Goal: Task Accomplishment & Management: Complete application form

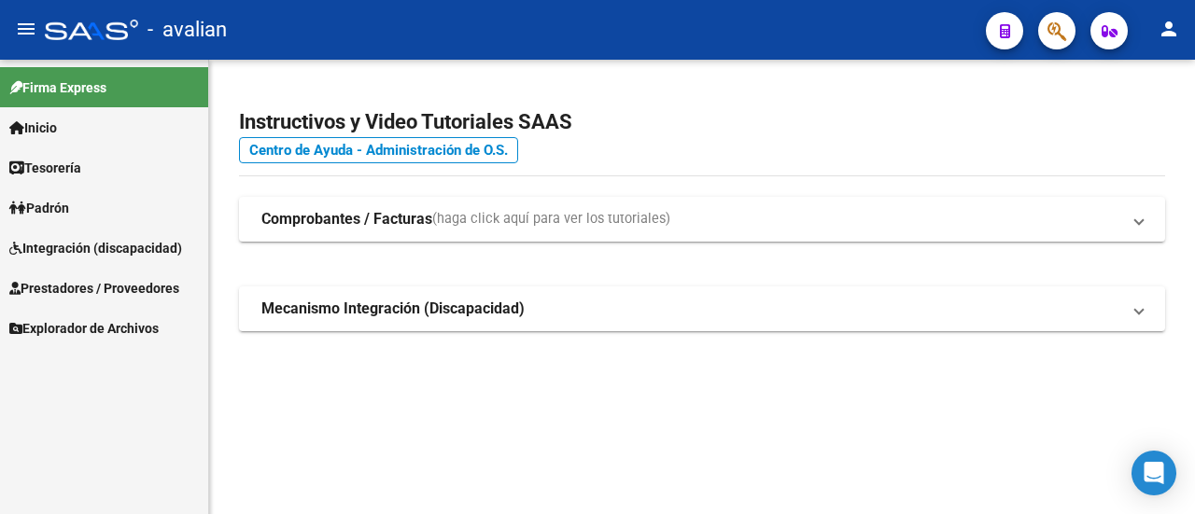
click at [75, 284] on span "Prestadores / Proveedores" at bounding box center [94, 288] width 170 height 21
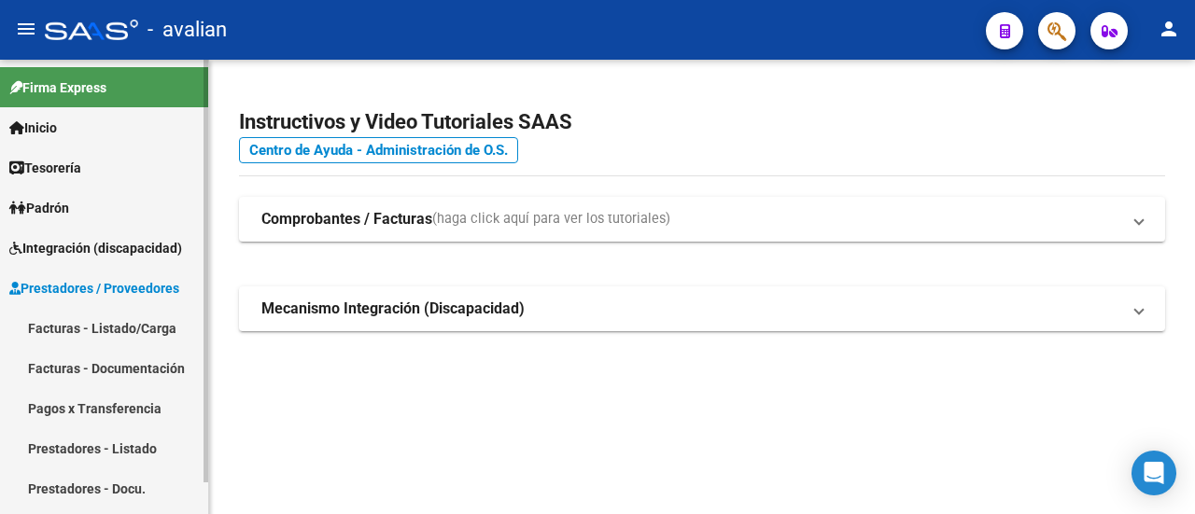
click at [106, 323] on link "Facturas - Listado/Carga" at bounding box center [104, 328] width 208 height 40
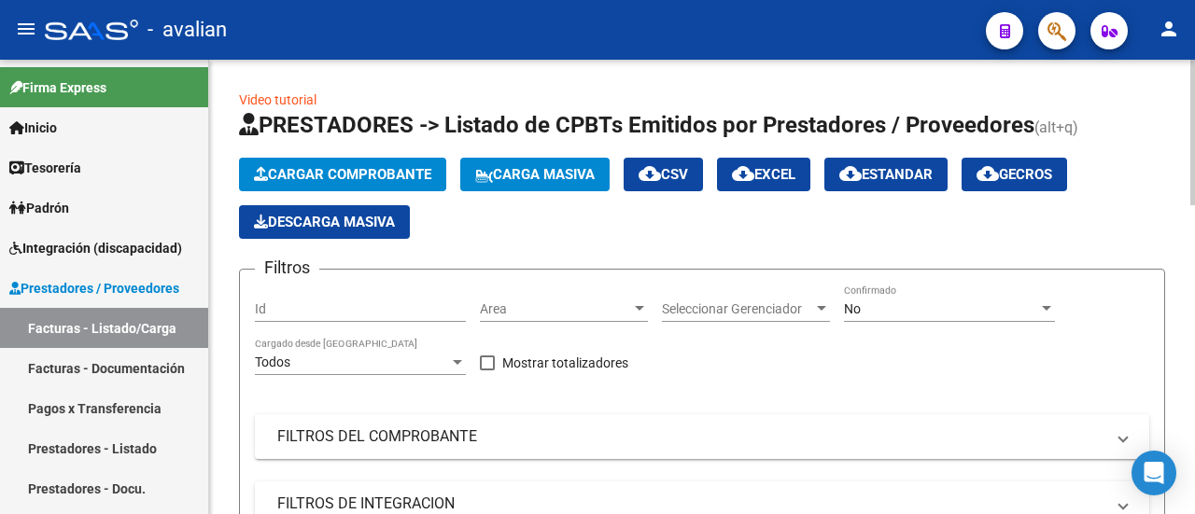
click at [364, 175] on span "Cargar Comprobante" at bounding box center [342, 174] width 177 height 17
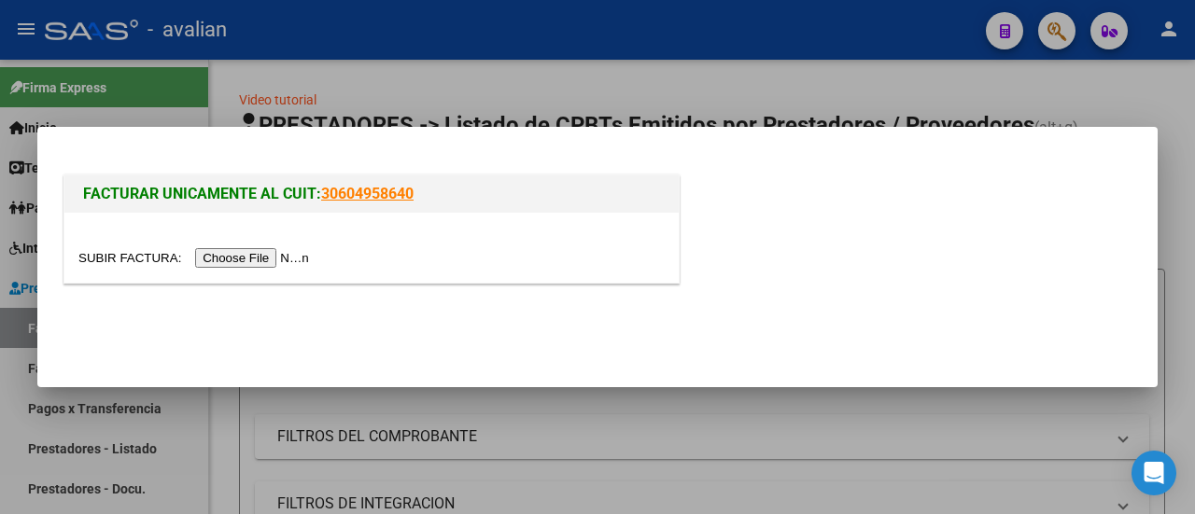
click at [278, 257] on input "file" at bounding box center [196, 258] width 236 height 20
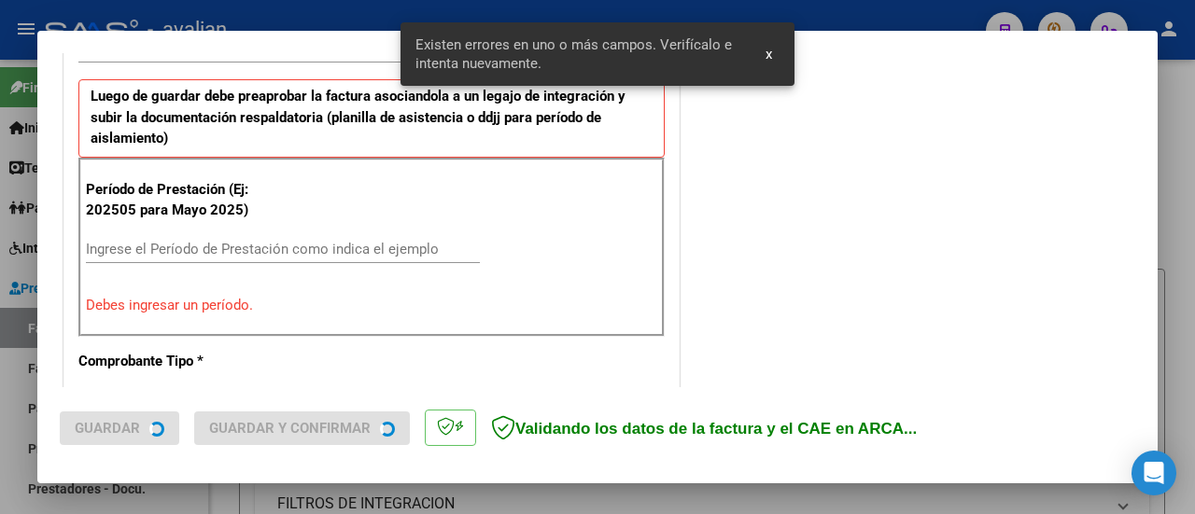
scroll to position [595, 0]
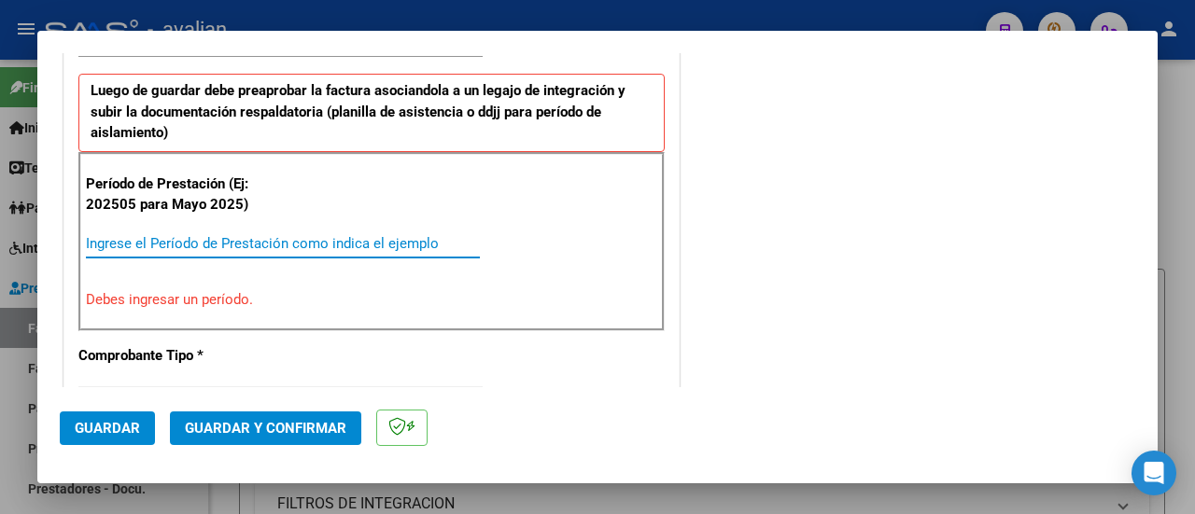
click at [209, 235] on input "Ingrese el Período de Prestación como indica el ejemplo" at bounding box center [283, 243] width 394 height 17
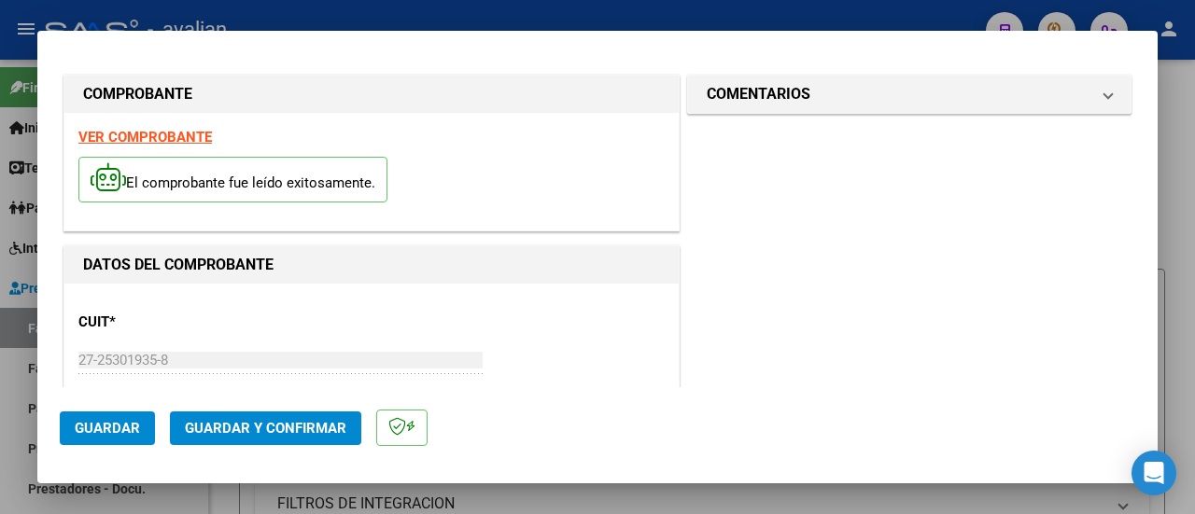
scroll to position [0, 0]
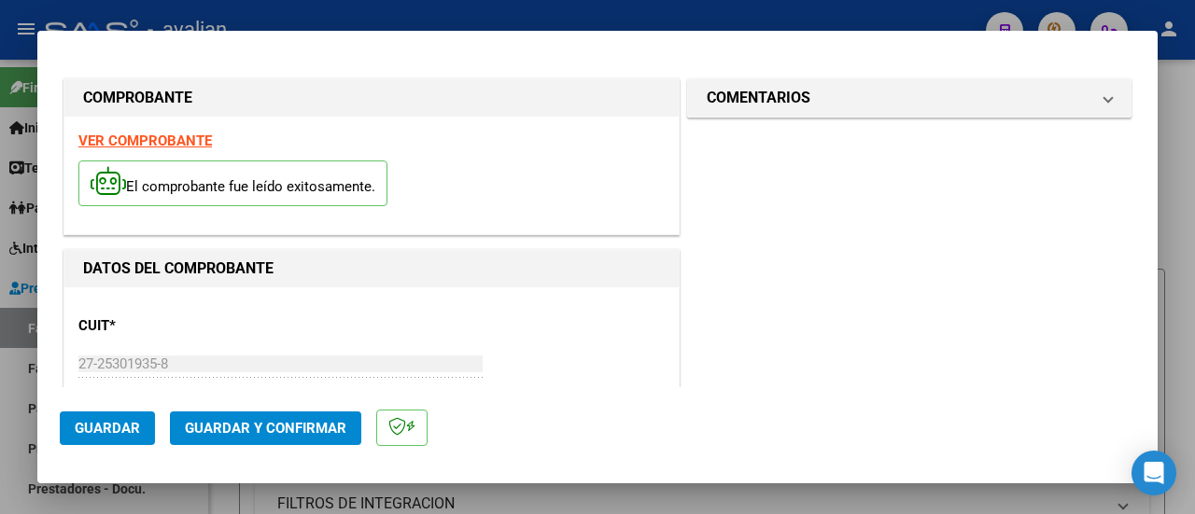
type input "202509"
click at [100, 437] on button "Guardar" at bounding box center [107, 429] width 95 height 34
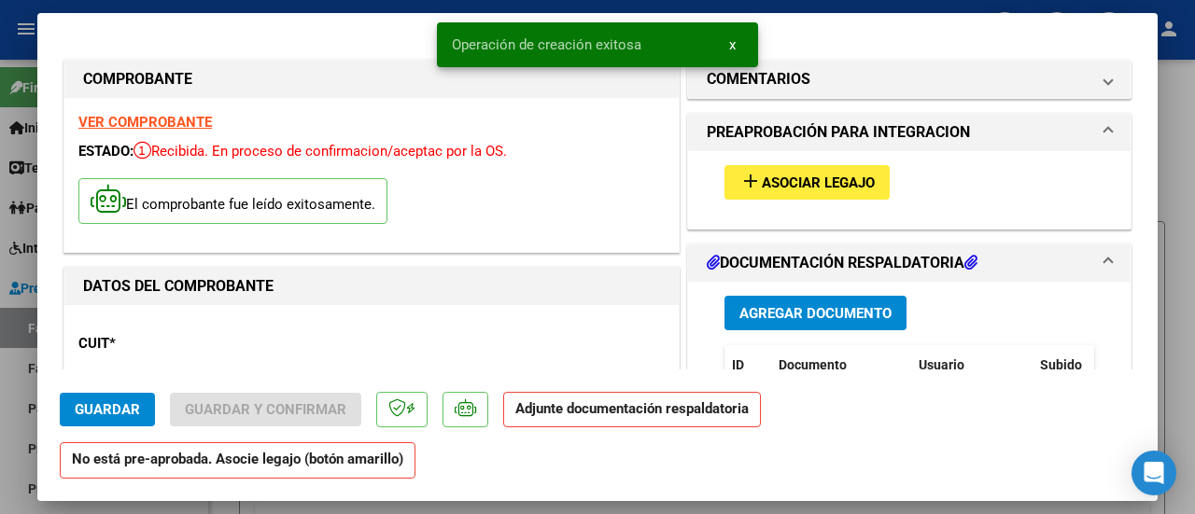
click at [741, 180] on mat-icon "add" at bounding box center [750, 181] width 22 height 22
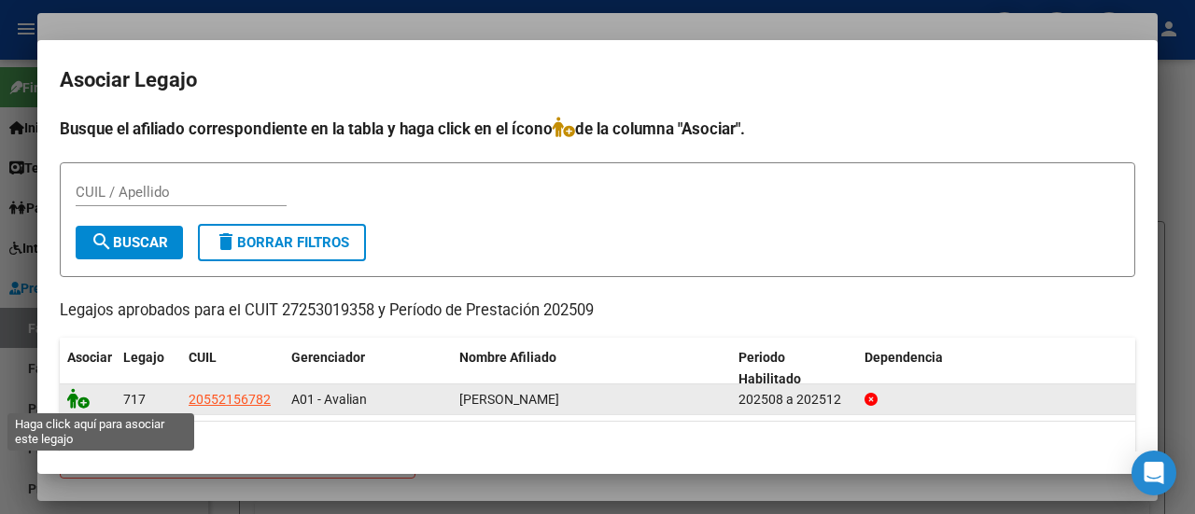
click at [75, 406] on icon at bounding box center [78, 398] width 22 height 21
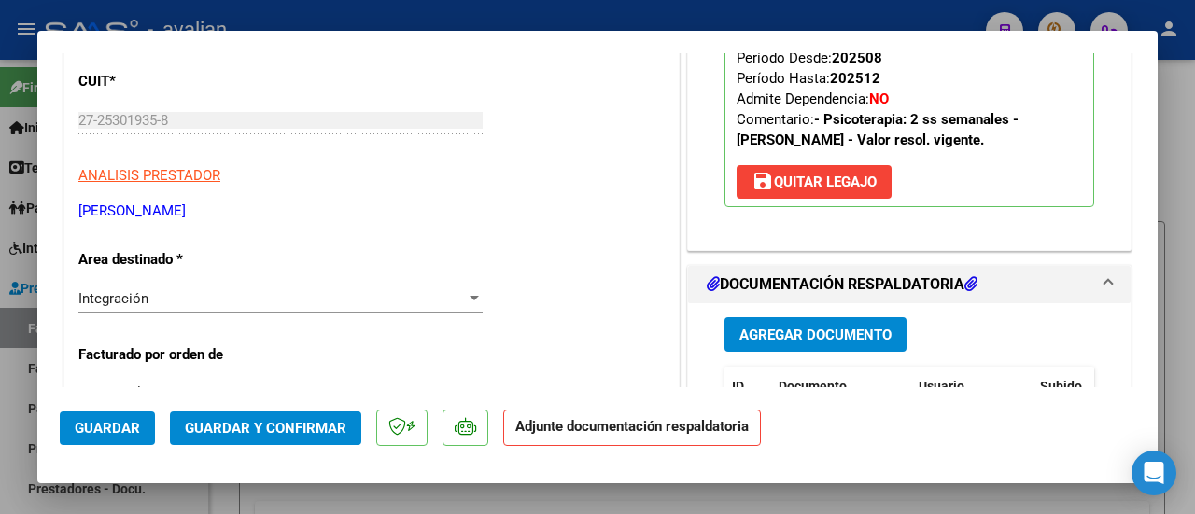
scroll to position [373, 0]
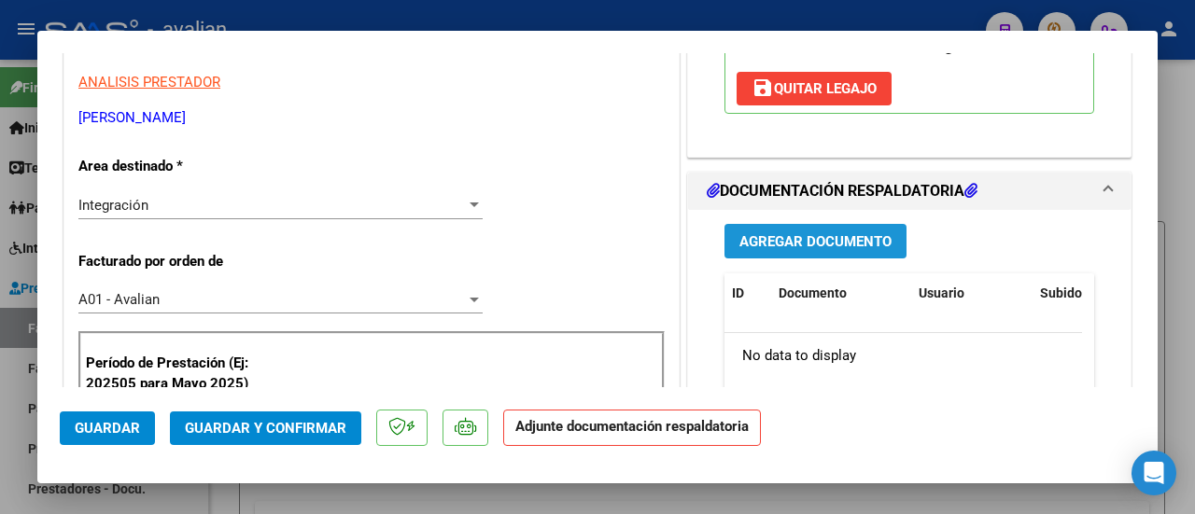
click at [820, 237] on span "Agregar Documento" at bounding box center [815, 241] width 152 height 17
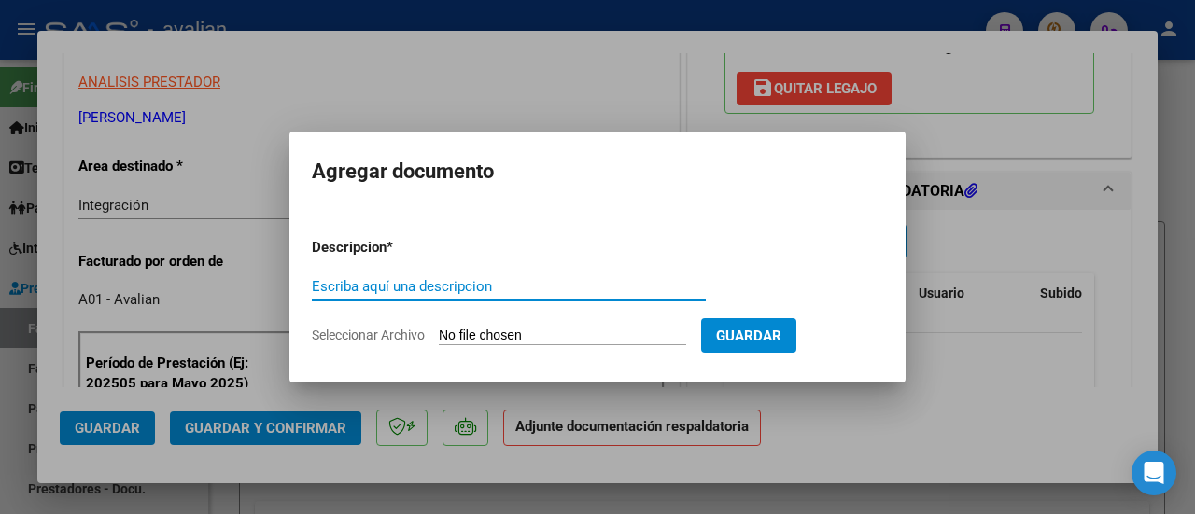
click at [633, 331] on input "Seleccionar Archivo" at bounding box center [562, 337] width 247 height 18
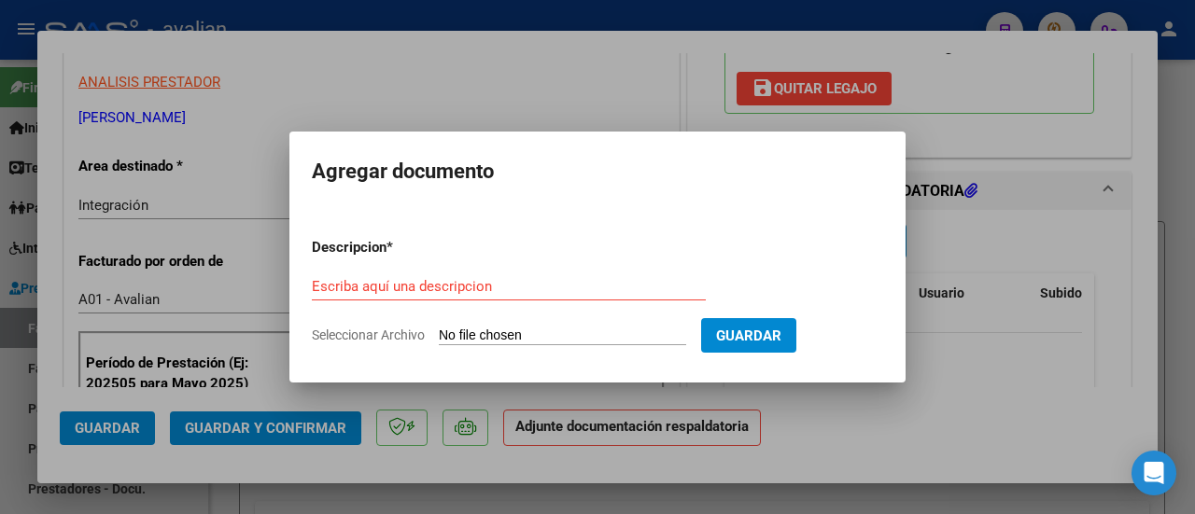
type input "C:\fakepath\75408485542311_0.pdf"
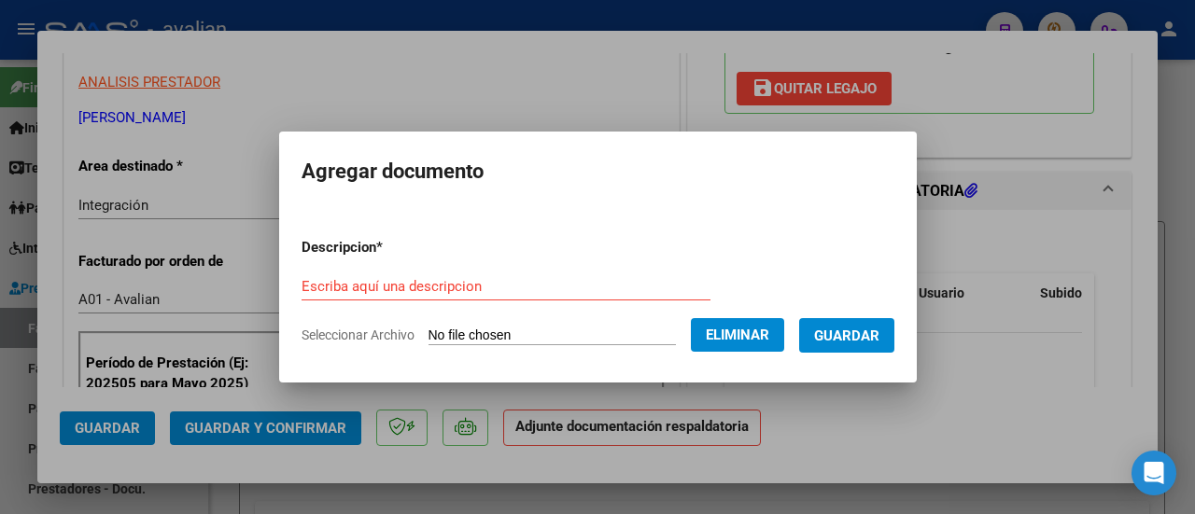
click at [555, 273] on div "Escriba aquí una descripcion" at bounding box center [506, 287] width 409 height 28
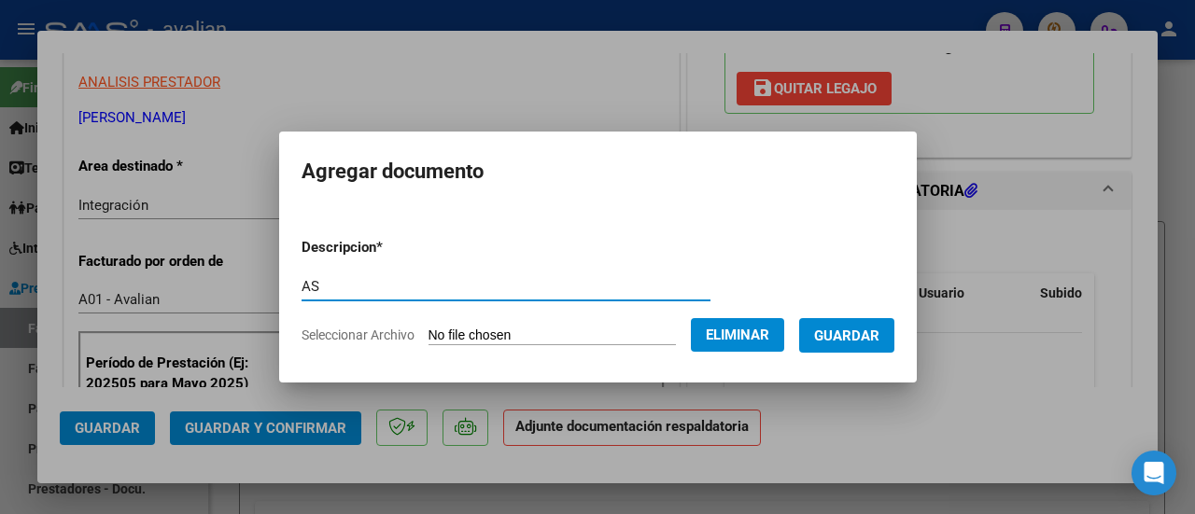
type input "A"
type input "Asistencia"
click at [857, 330] on span "Guardar" at bounding box center [846, 336] width 65 height 17
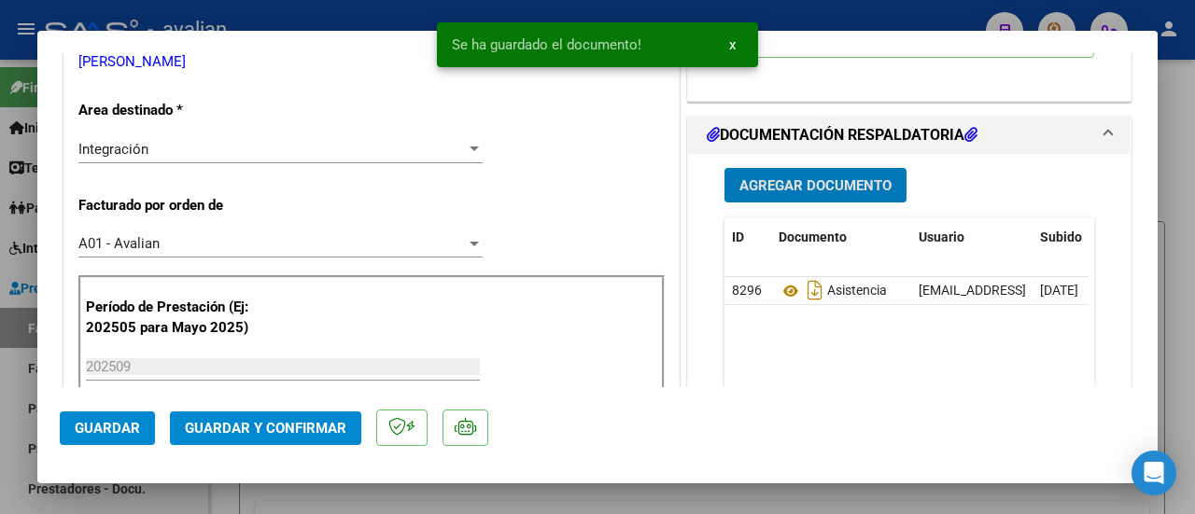
scroll to position [560, 0]
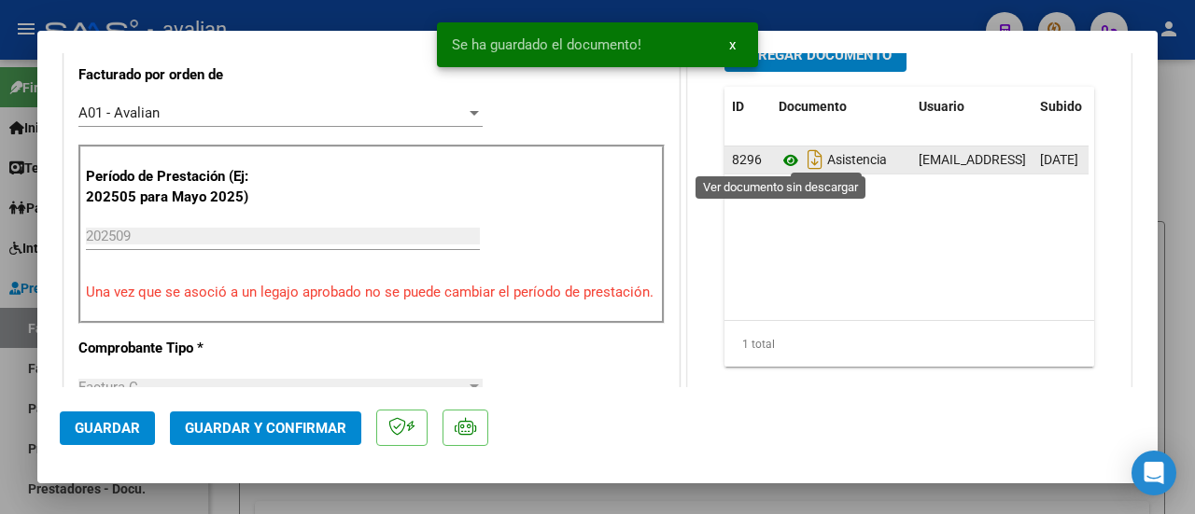
click at [779, 156] on icon at bounding box center [791, 160] width 24 height 22
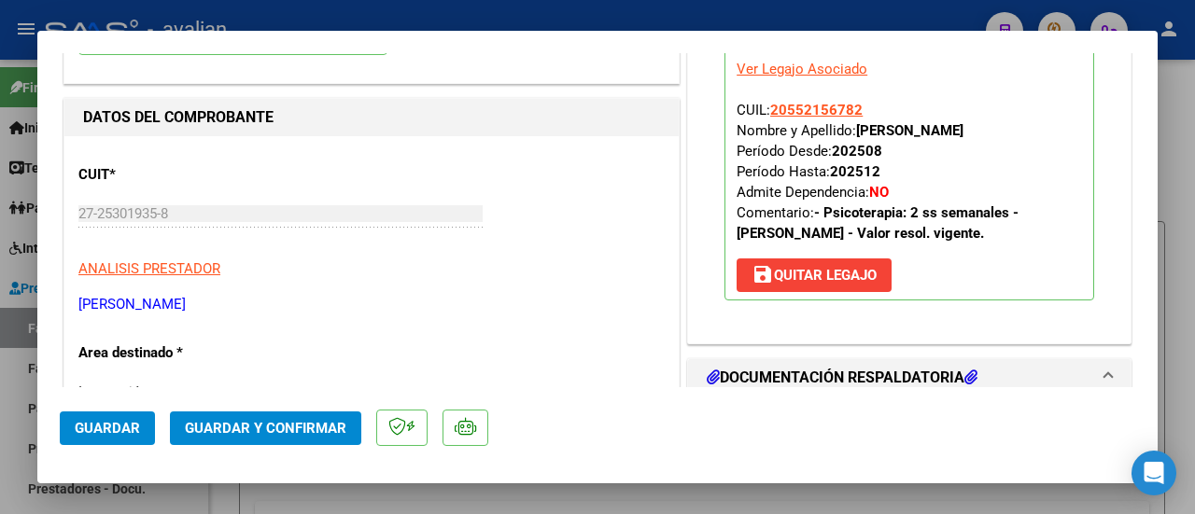
scroll to position [0, 0]
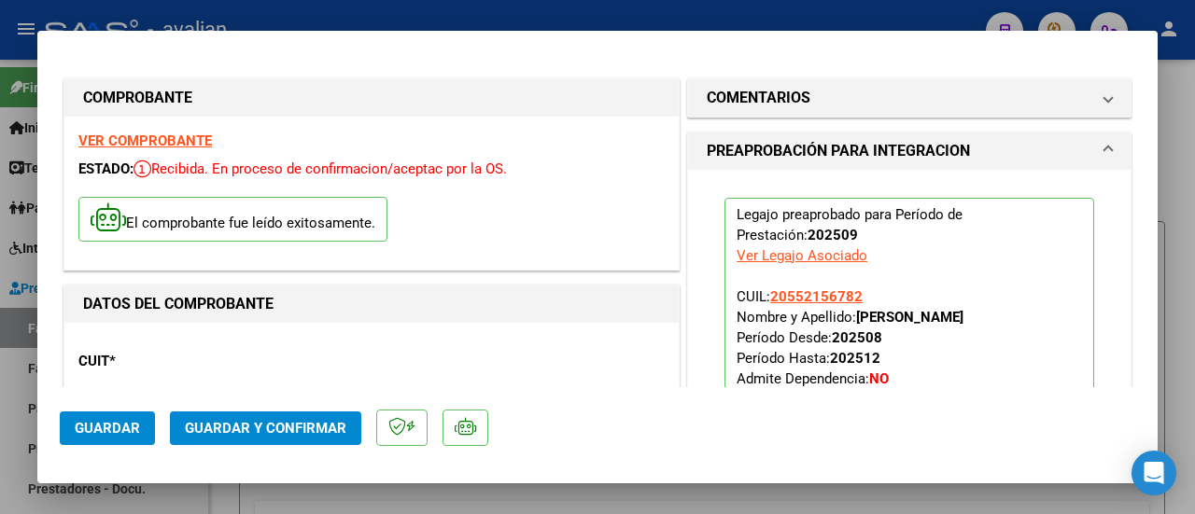
click at [159, 145] on strong "VER COMPROBANTE" at bounding box center [144, 141] width 133 height 17
click at [112, 432] on span "Guardar" at bounding box center [107, 428] width 65 height 17
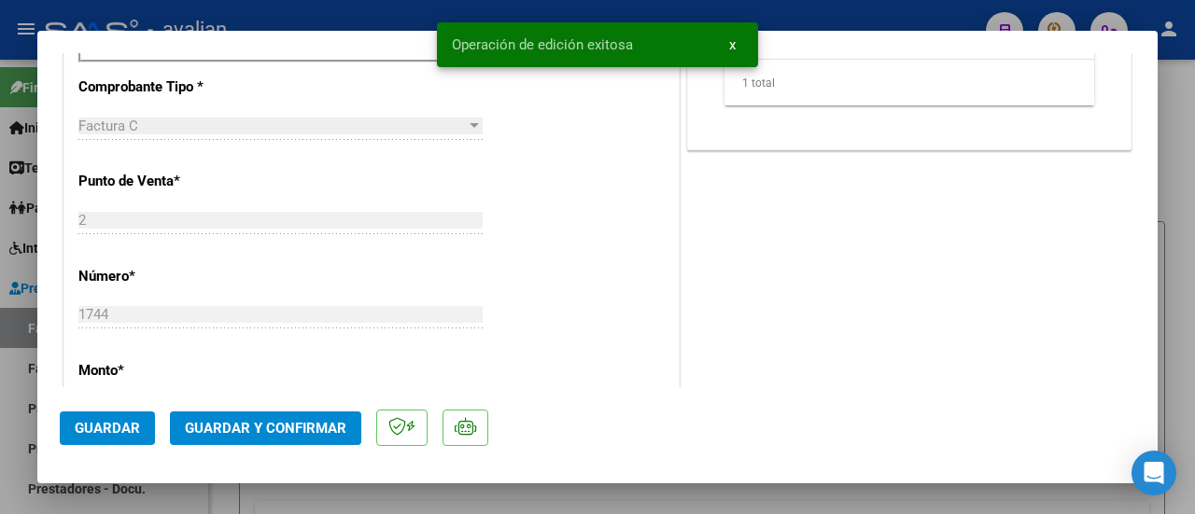
scroll to position [840, 0]
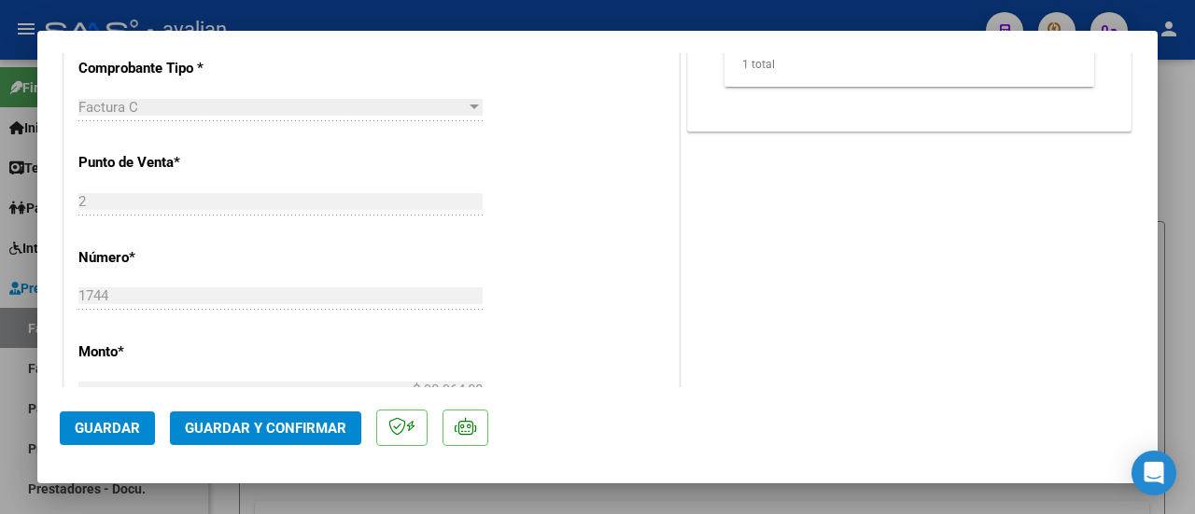
click at [295, 427] on span "Guardar y Confirmar" at bounding box center [265, 428] width 161 height 17
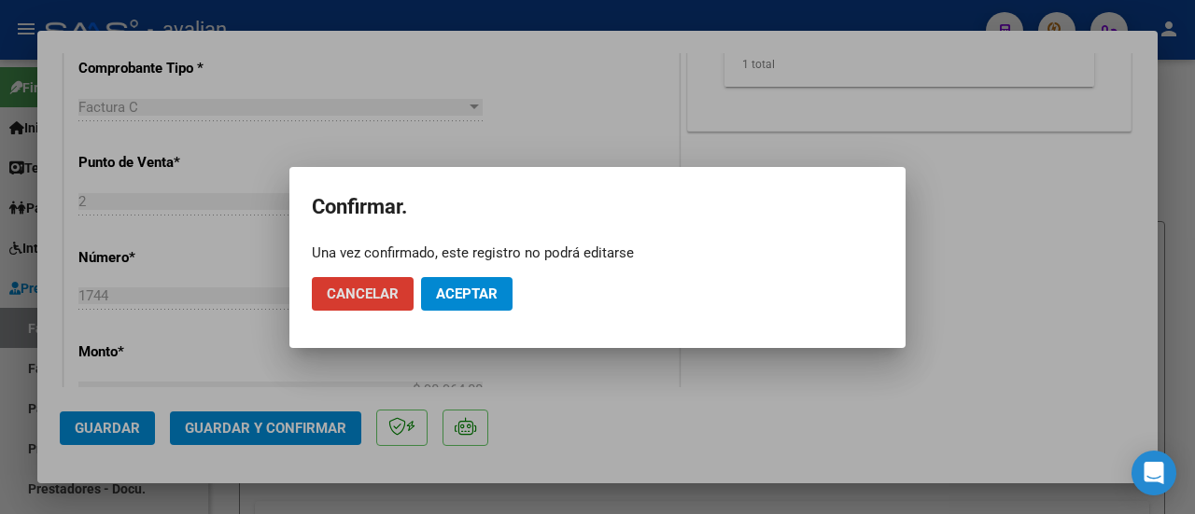
click at [478, 290] on span "Aceptar" at bounding box center [467, 294] width 62 height 17
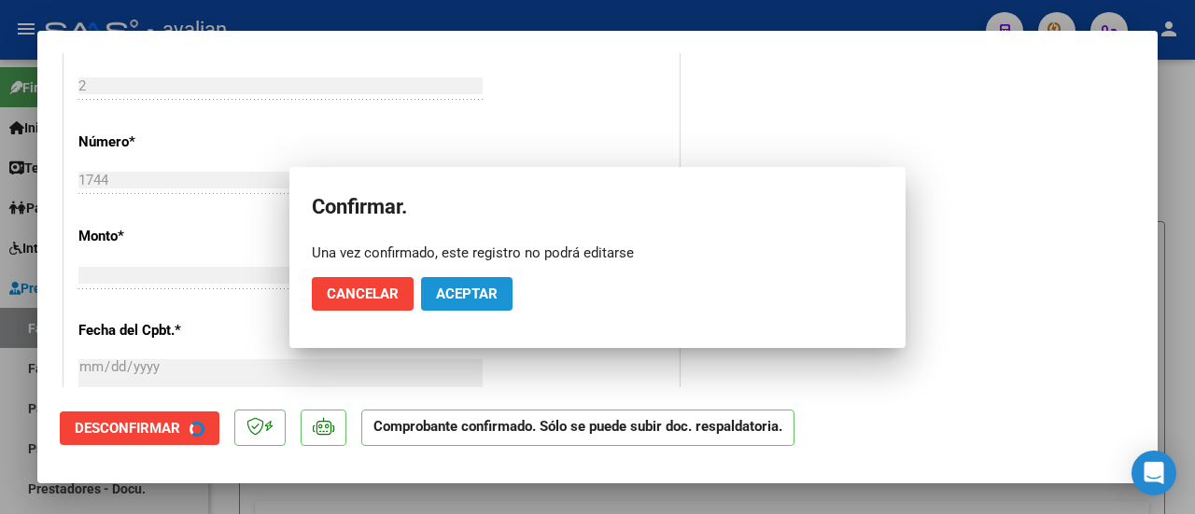
scroll to position [861, 0]
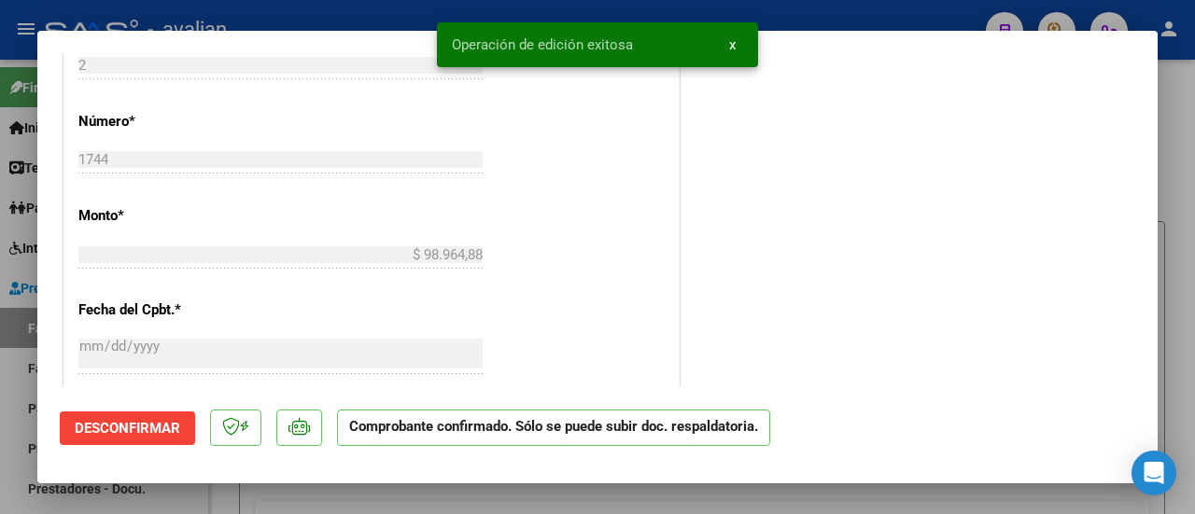
click at [736, 45] on button "x" at bounding box center [732, 45] width 36 height 34
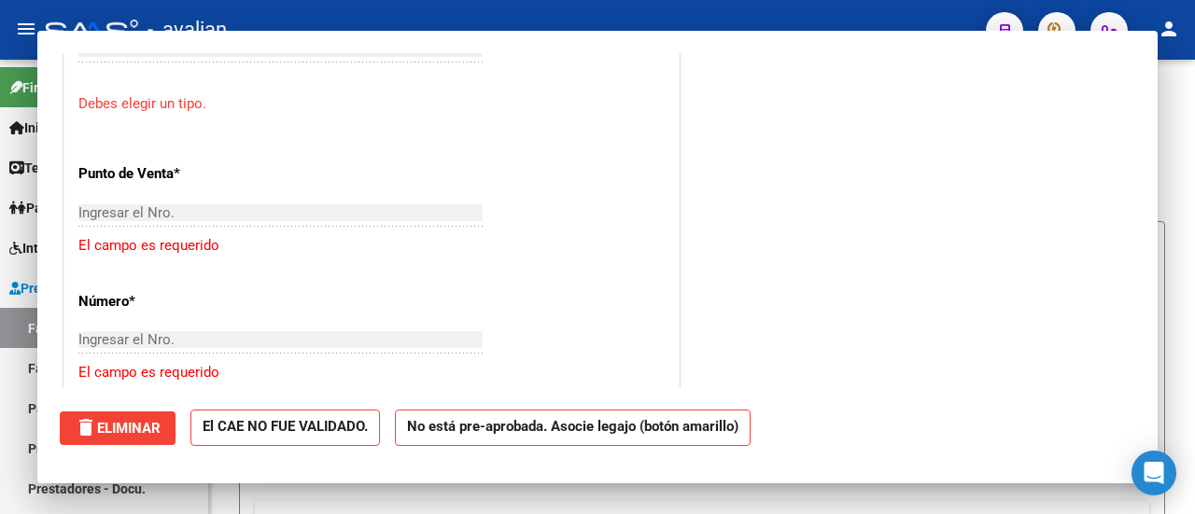
type input "$ 0,00"
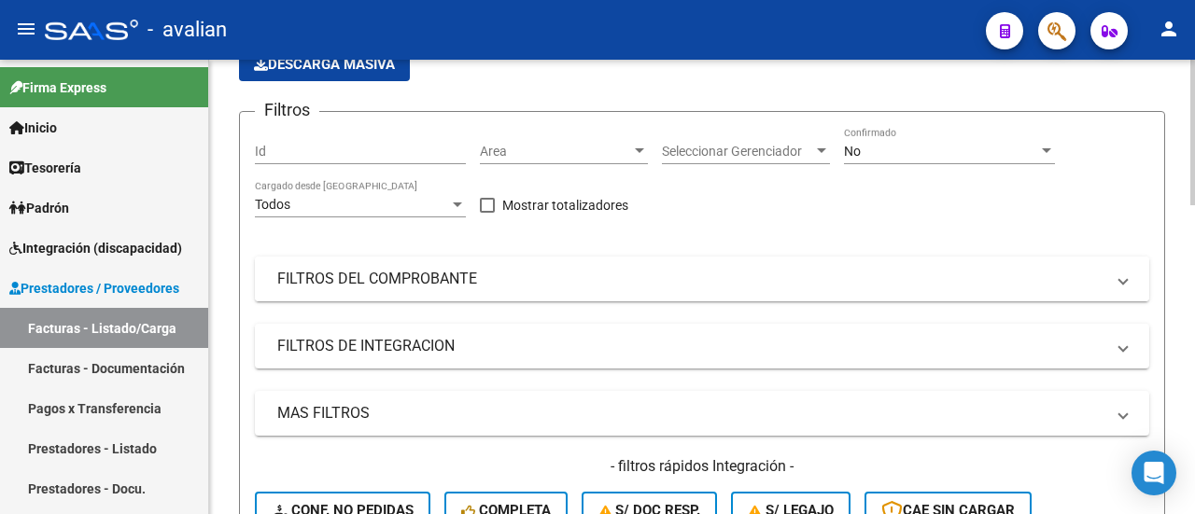
scroll to position [187, 0]
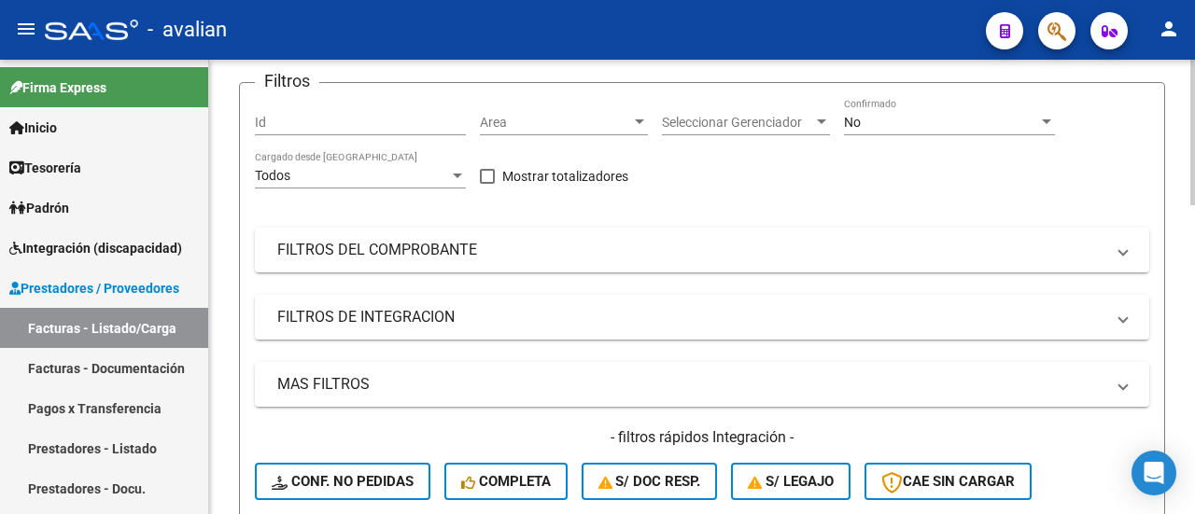
click at [646, 122] on div at bounding box center [639, 122] width 17 height 15
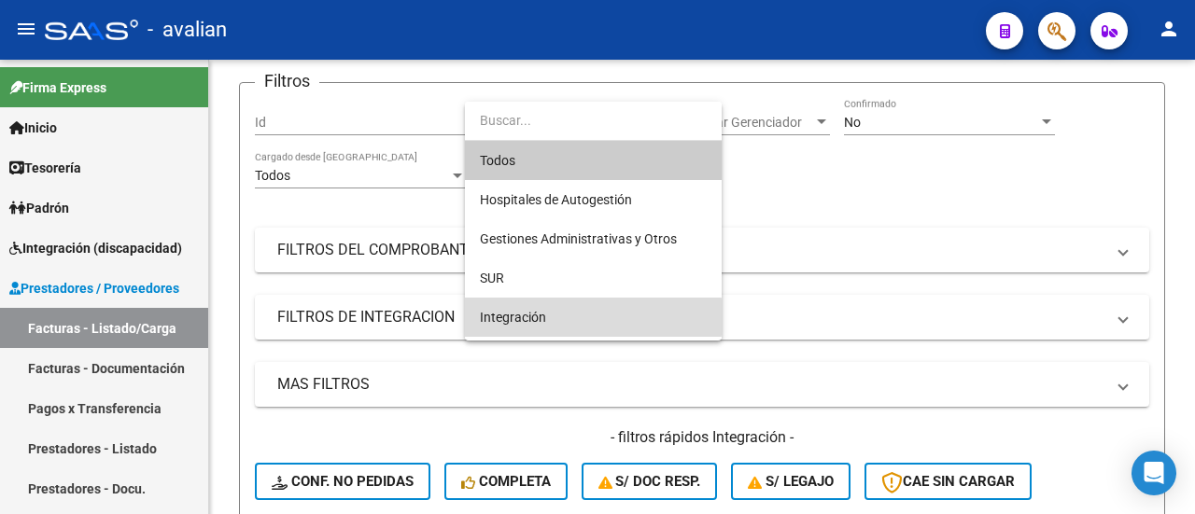
click at [551, 317] on span "Integración" at bounding box center [593, 317] width 227 height 39
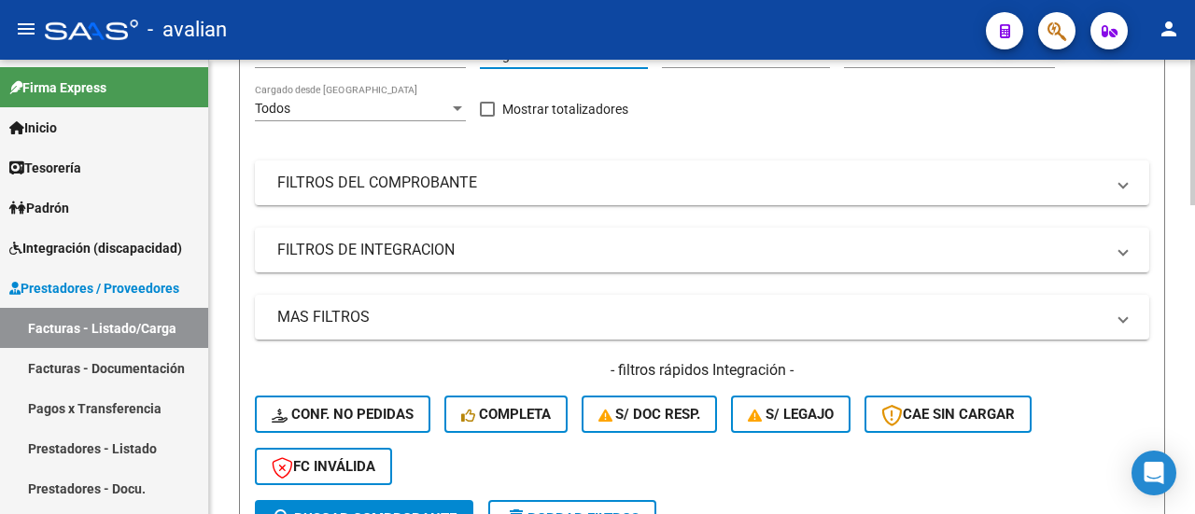
scroll to position [280, 0]
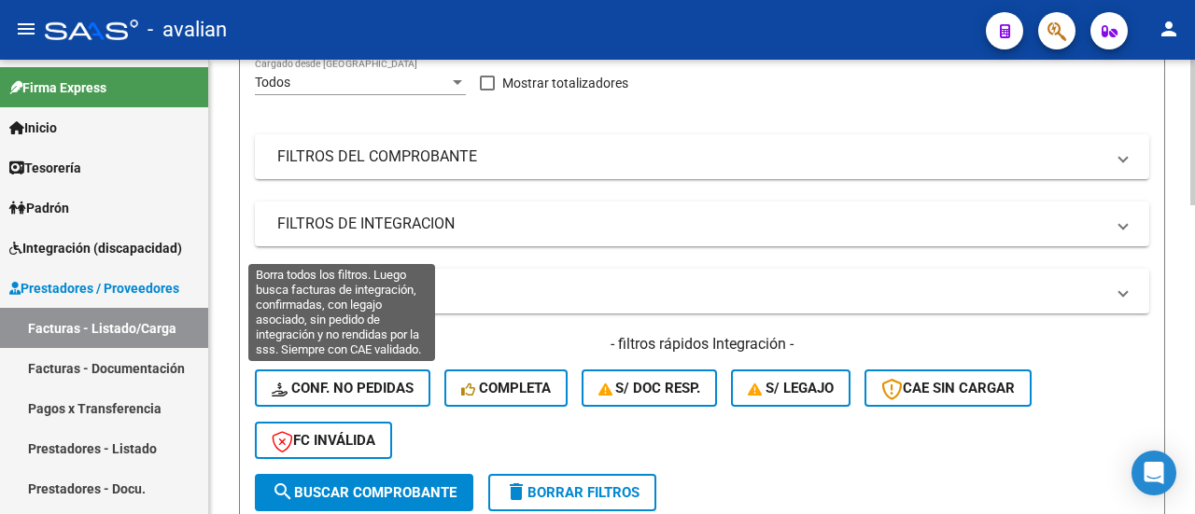
click at [332, 384] on span "Conf. no pedidas" at bounding box center [343, 388] width 142 height 17
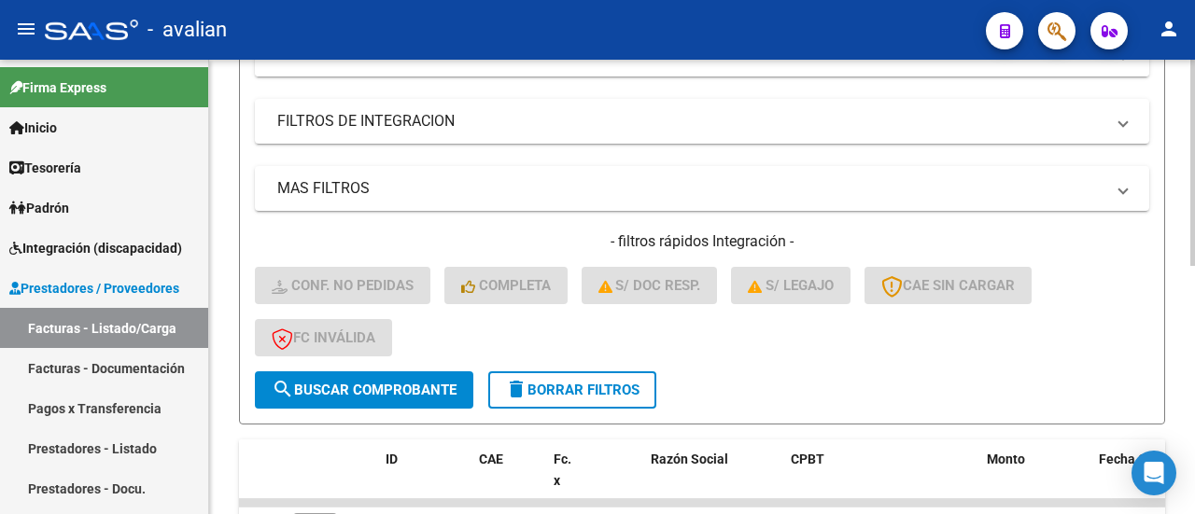
scroll to position [548, 0]
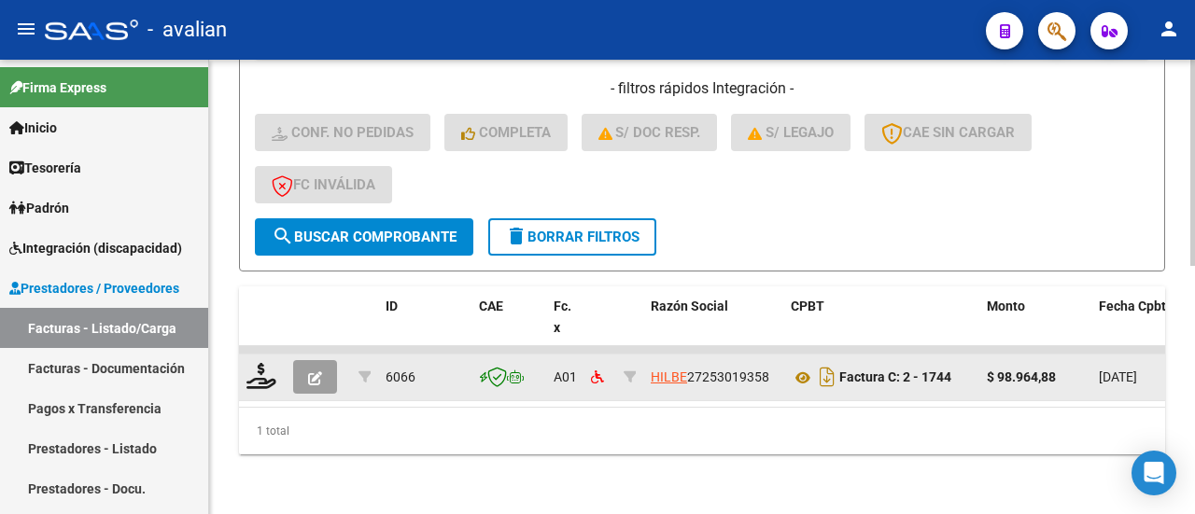
click at [305, 367] on button "button" at bounding box center [315, 377] width 44 height 34
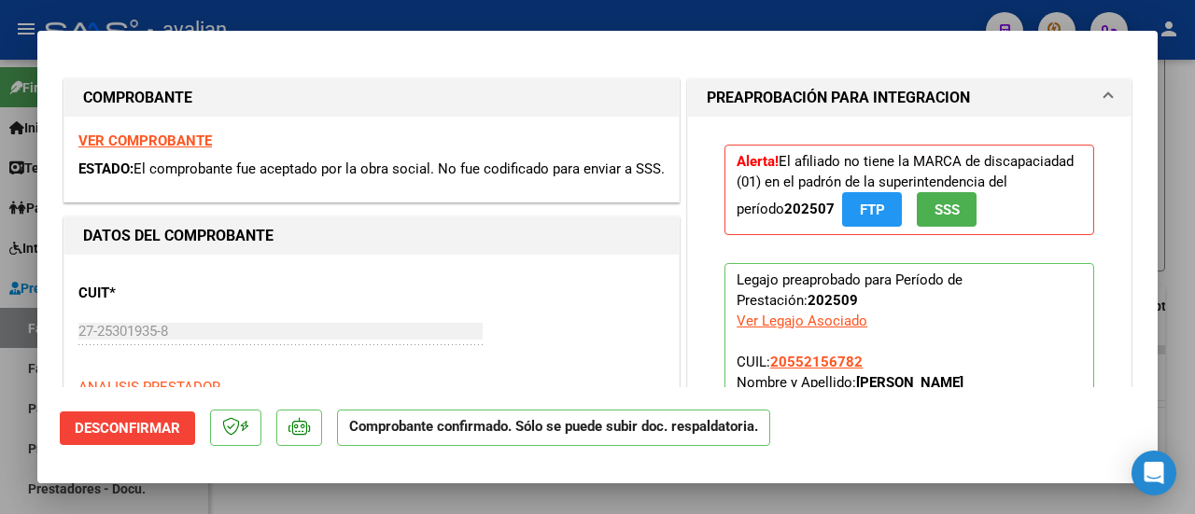
scroll to position [0, 0]
click at [1087, 95] on span "PREAPROBACIÓN PARA INTEGRACION" at bounding box center [906, 98] width 398 height 22
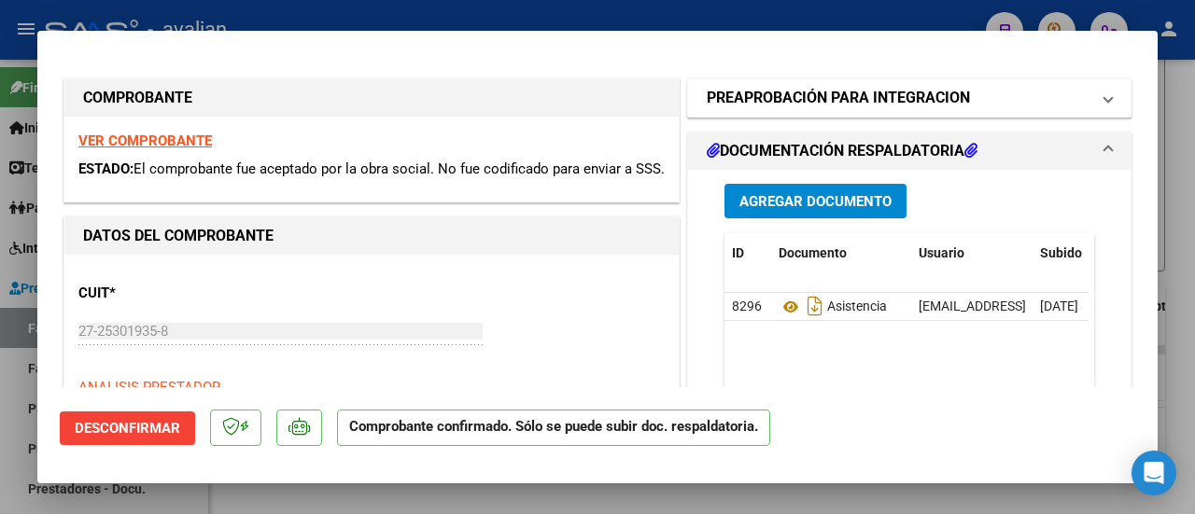
click at [1087, 95] on span "PREAPROBACIÓN PARA INTEGRACION" at bounding box center [906, 98] width 398 height 22
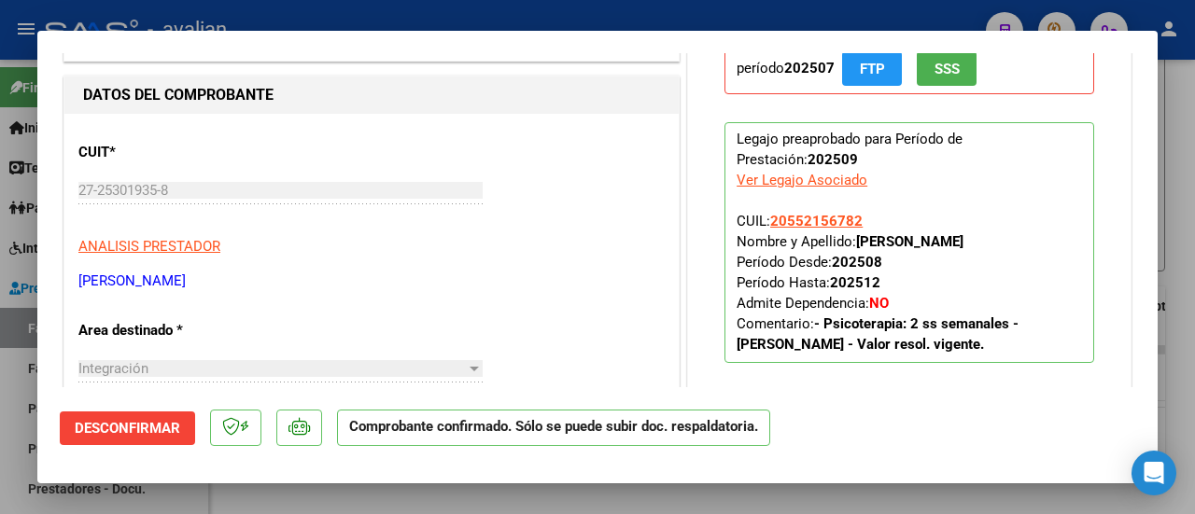
scroll to position [187, 0]
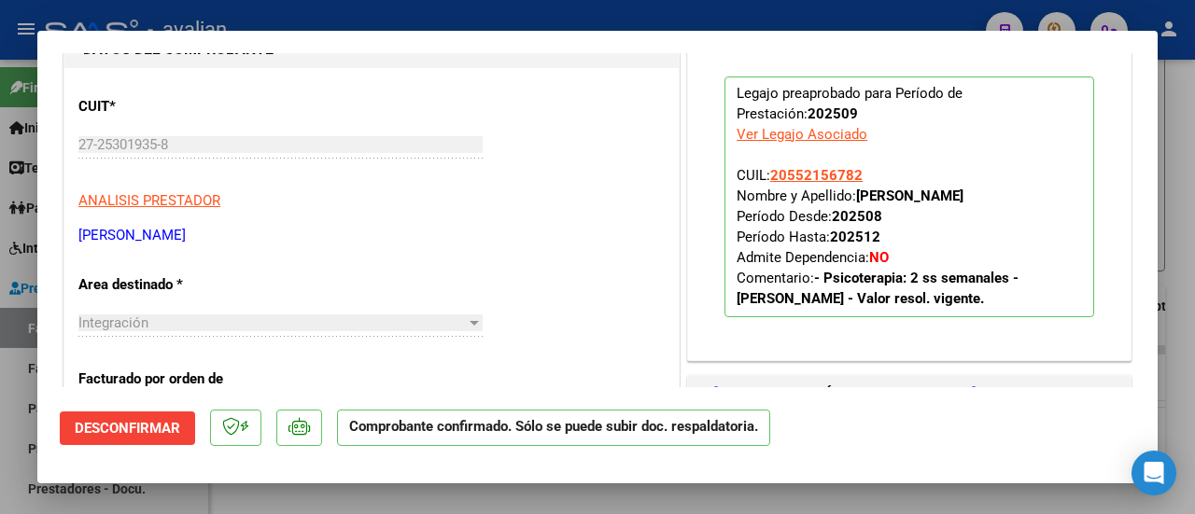
click at [470, 330] on div at bounding box center [474, 323] width 17 height 15
click at [160, 424] on span "Desconfirmar" at bounding box center [127, 428] width 105 height 17
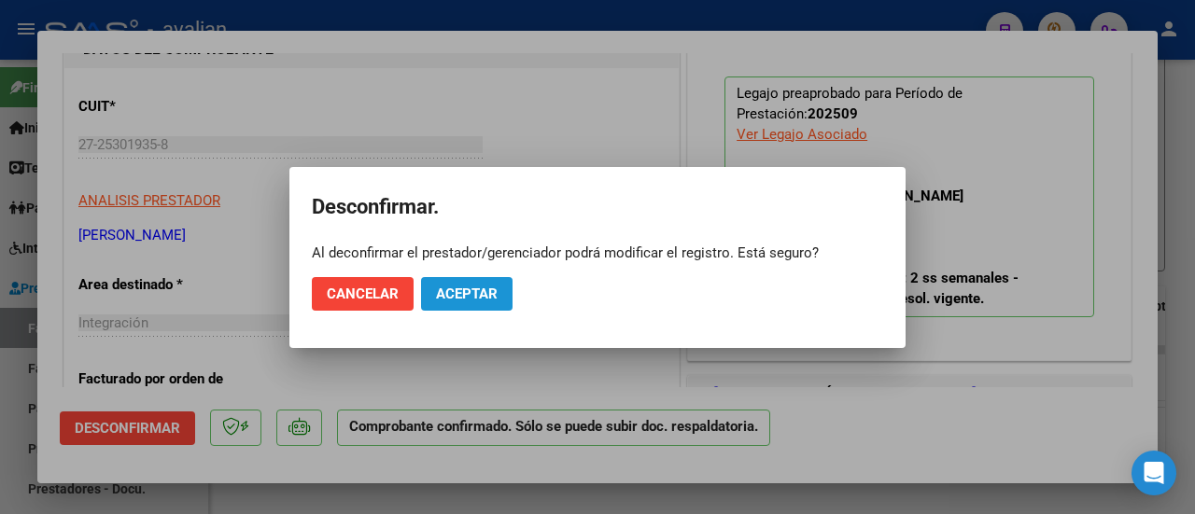
click at [475, 294] on span "Aceptar" at bounding box center [467, 294] width 62 height 17
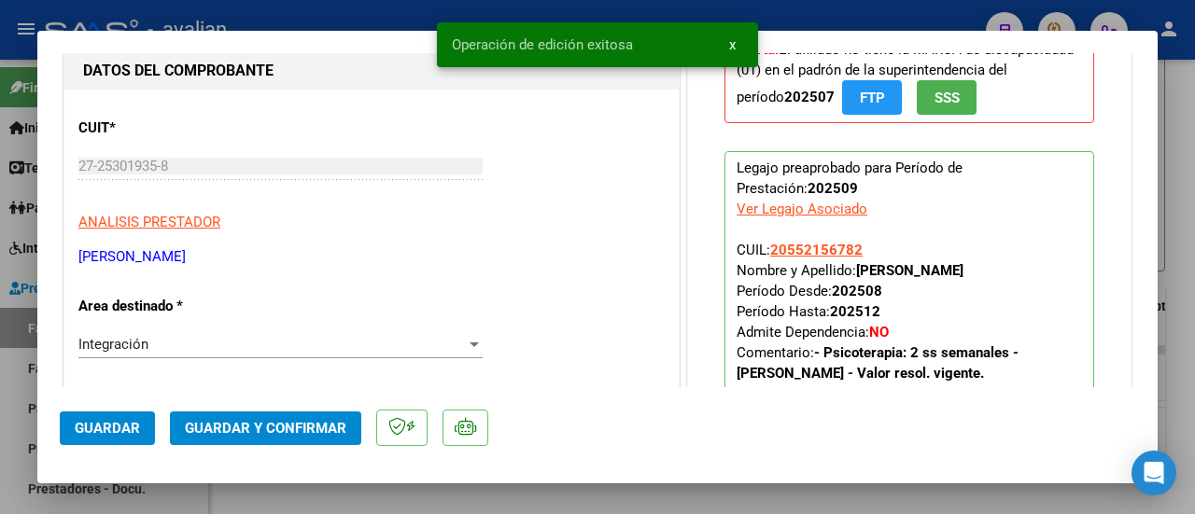
click at [470, 344] on div at bounding box center [474, 345] width 9 height 5
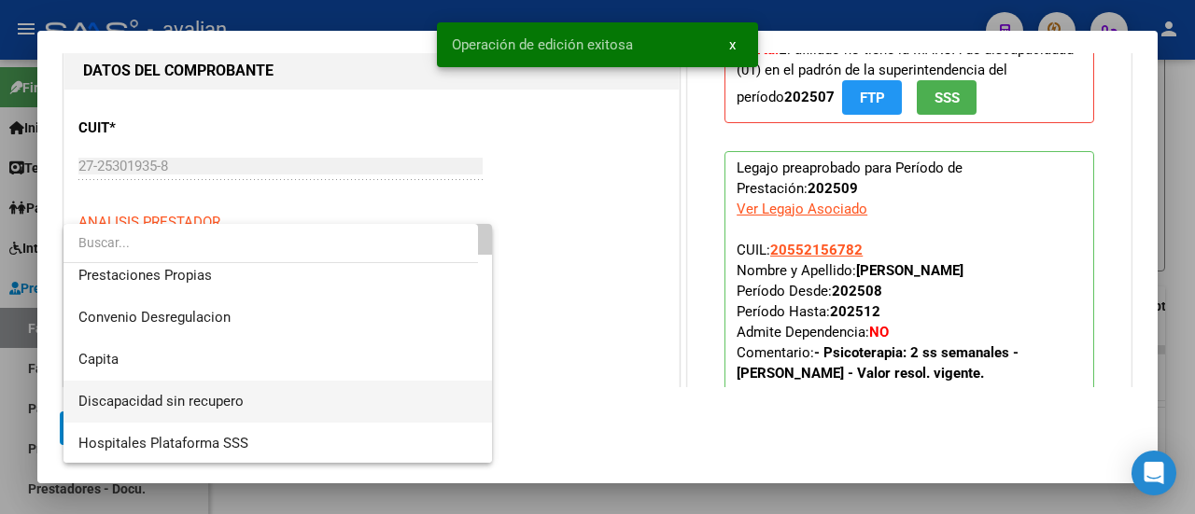
scroll to position [181, 0]
click at [263, 397] on span "Discapacidad sin recupero" at bounding box center [278, 400] width 400 height 42
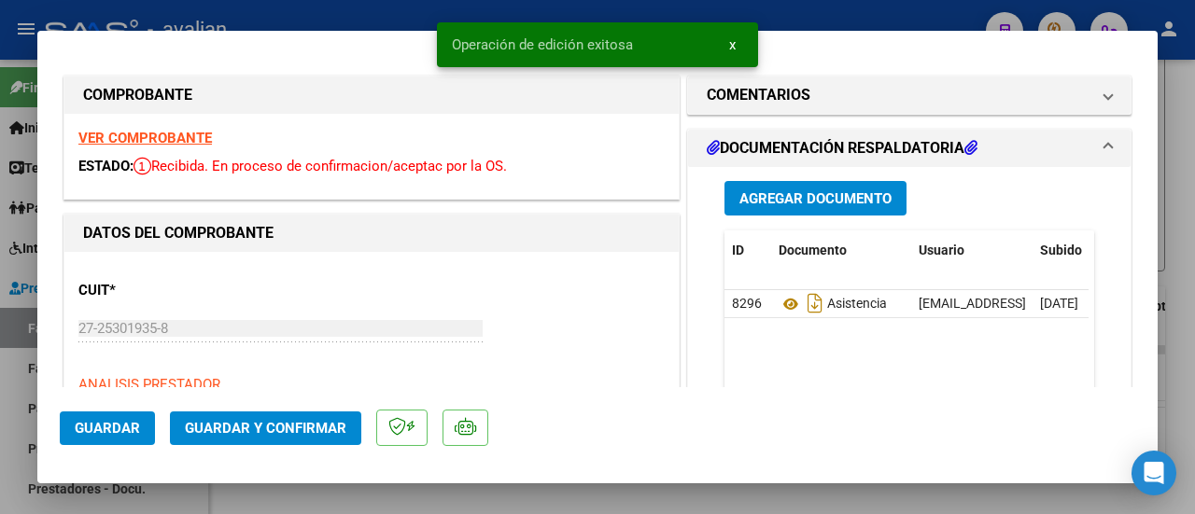
scroll to position [0, 0]
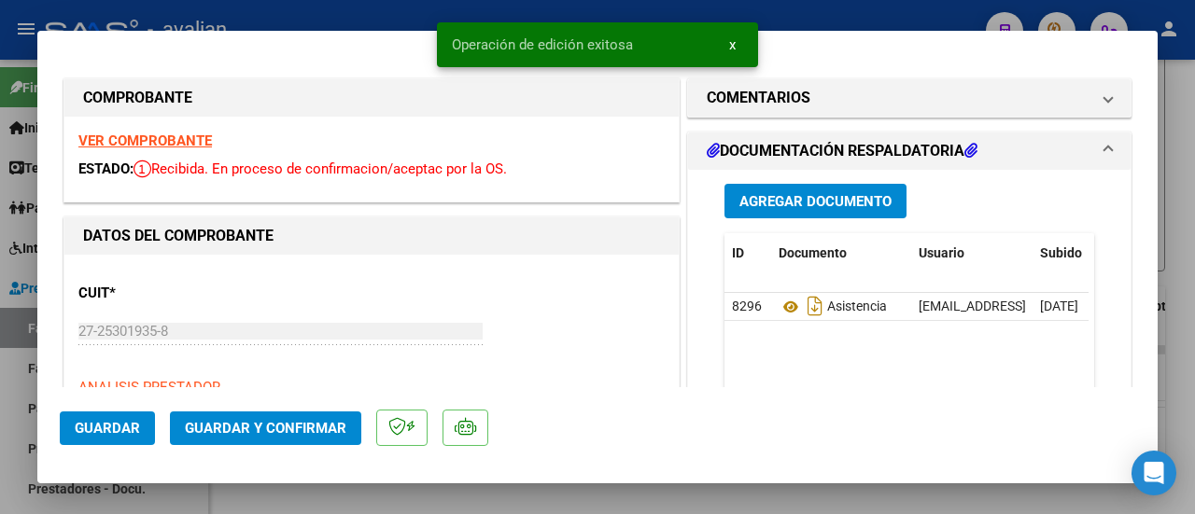
drag, startPoint x: 1095, startPoint y: 104, endPoint x: 892, endPoint y: 212, distance: 229.7
click at [1088, 105] on mat-expansion-panel-header "COMENTARIOS" at bounding box center [909, 97] width 442 height 37
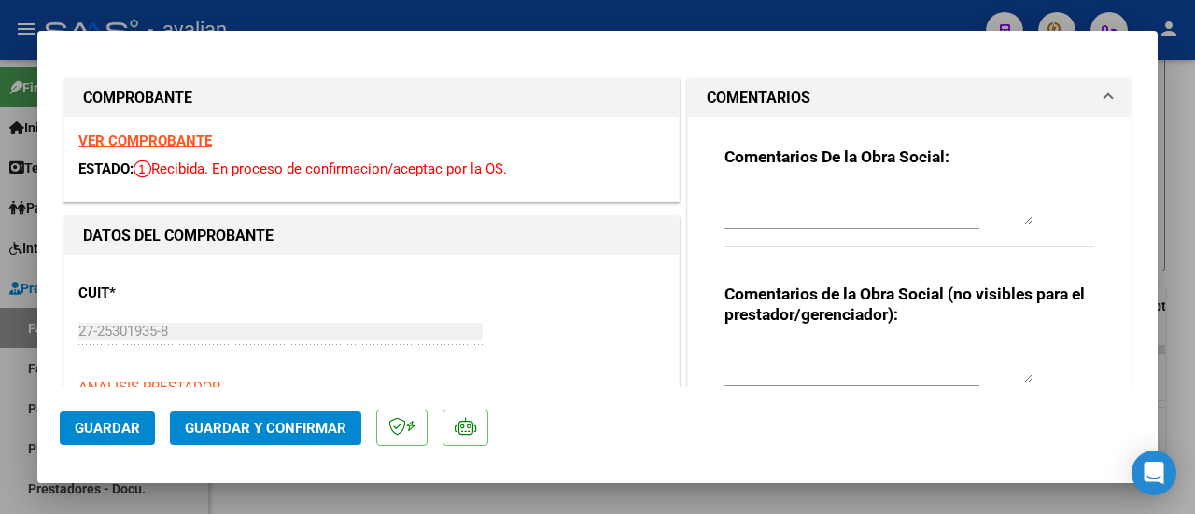
click at [782, 367] on textarea at bounding box center [878, 363] width 308 height 37
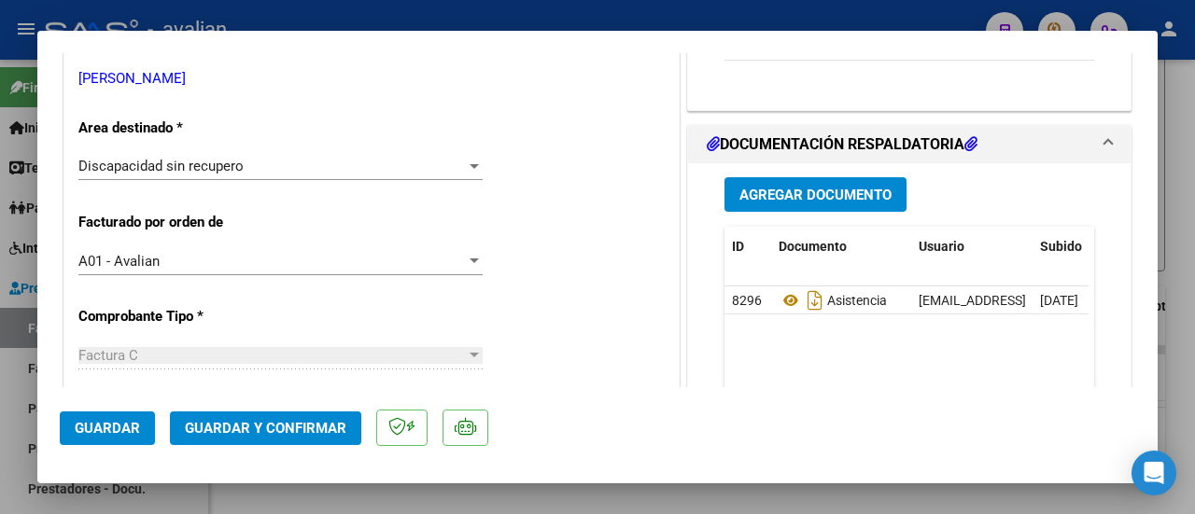
scroll to position [373, 0]
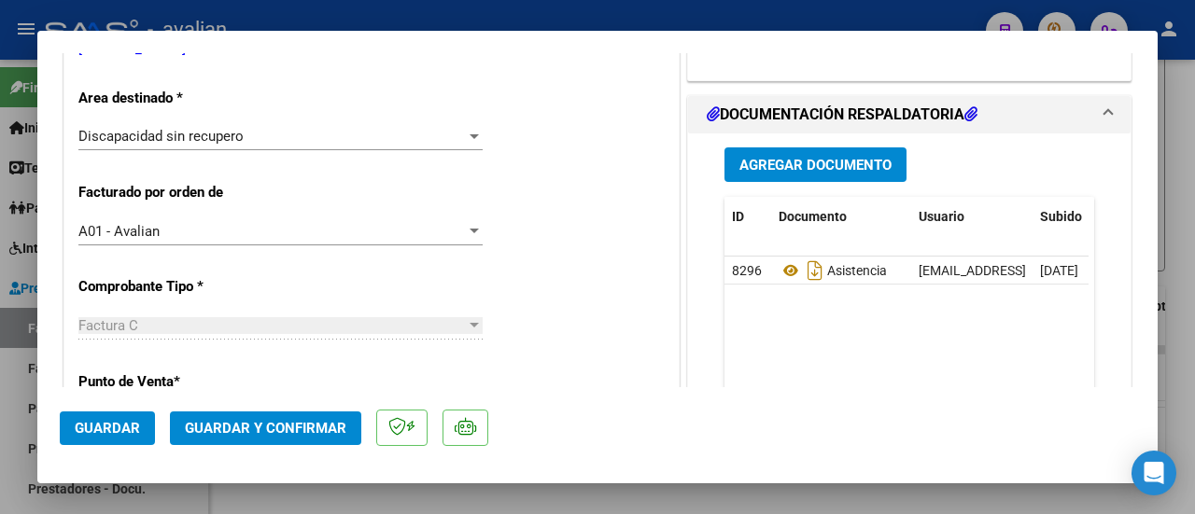
type textarea "El Asociado no tiene la Marca 01 en SSS"
click at [118, 427] on span "Guardar" at bounding box center [107, 428] width 65 height 17
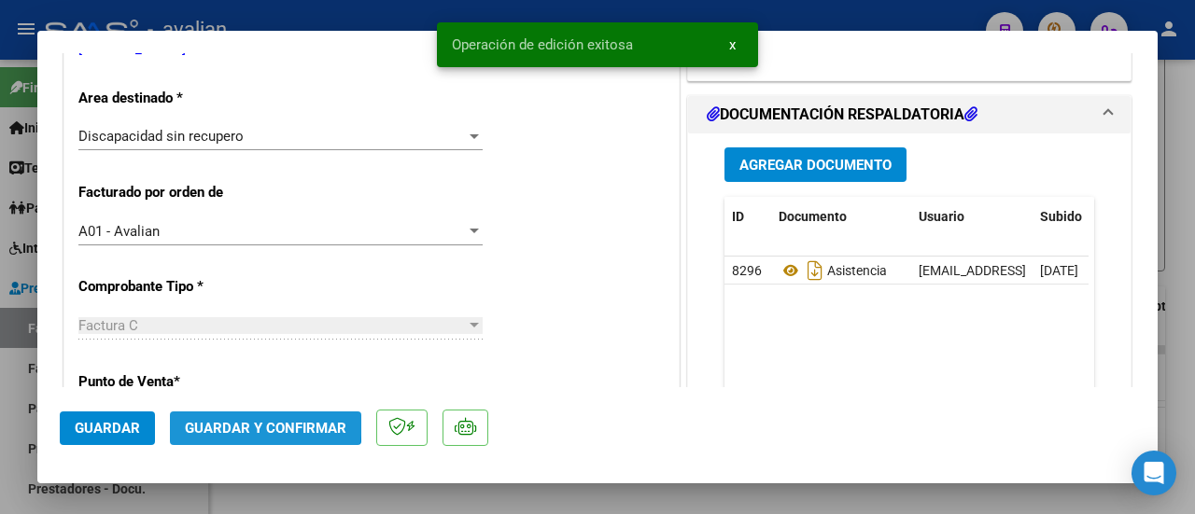
click at [257, 422] on span "Guardar y Confirmar" at bounding box center [265, 428] width 161 height 17
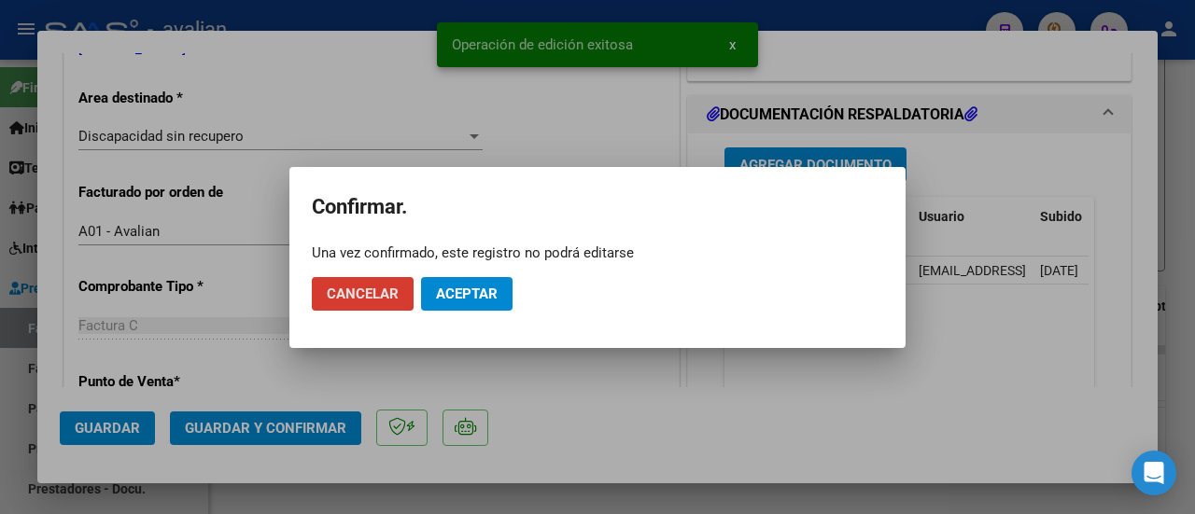
click at [446, 291] on span "Aceptar" at bounding box center [467, 294] width 62 height 17
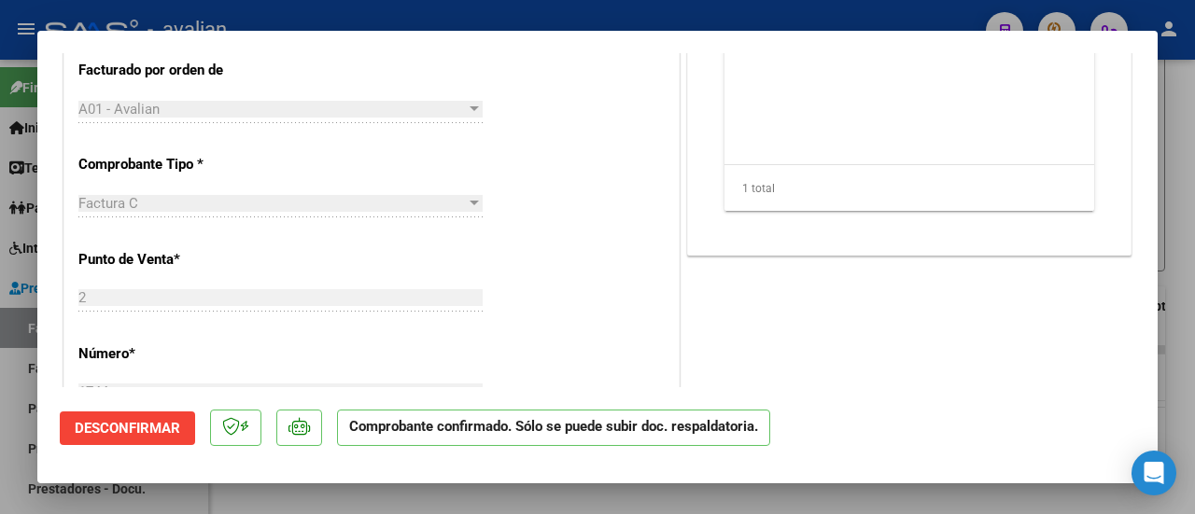
scroll to position [467, 0]
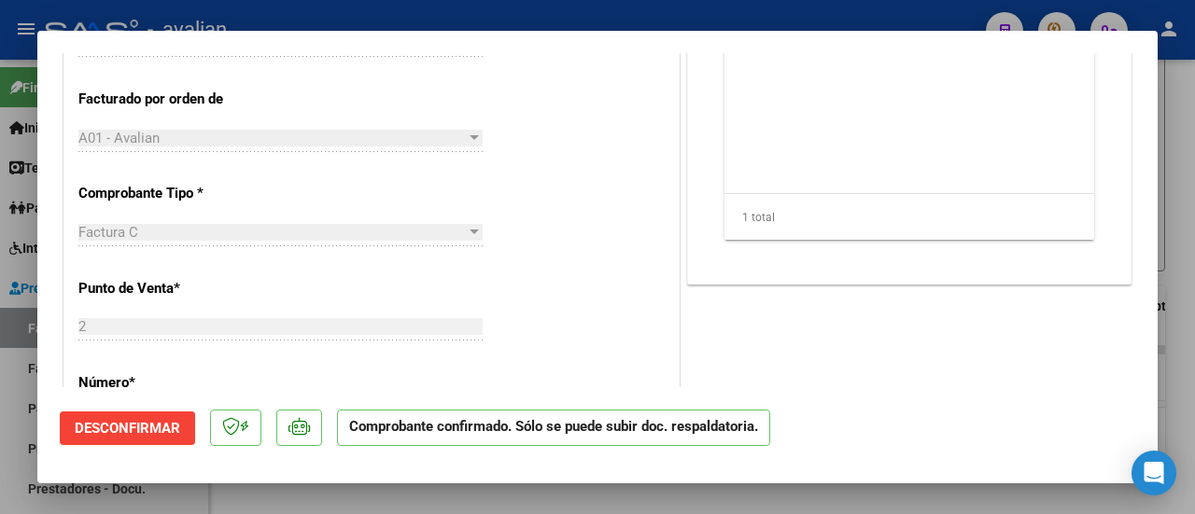
type input "$ 0,00"
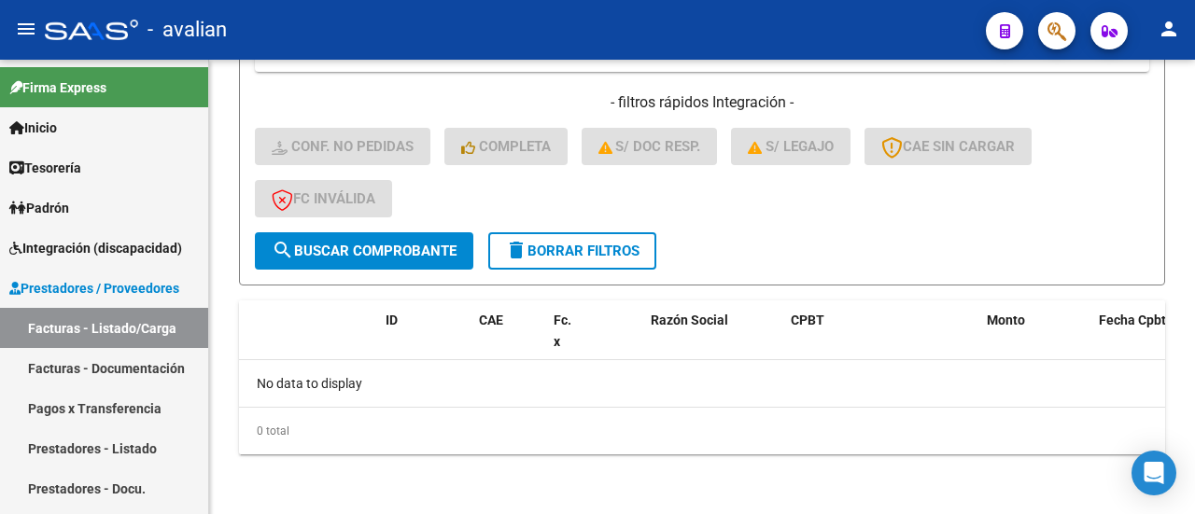
scroll to position [520, 0]
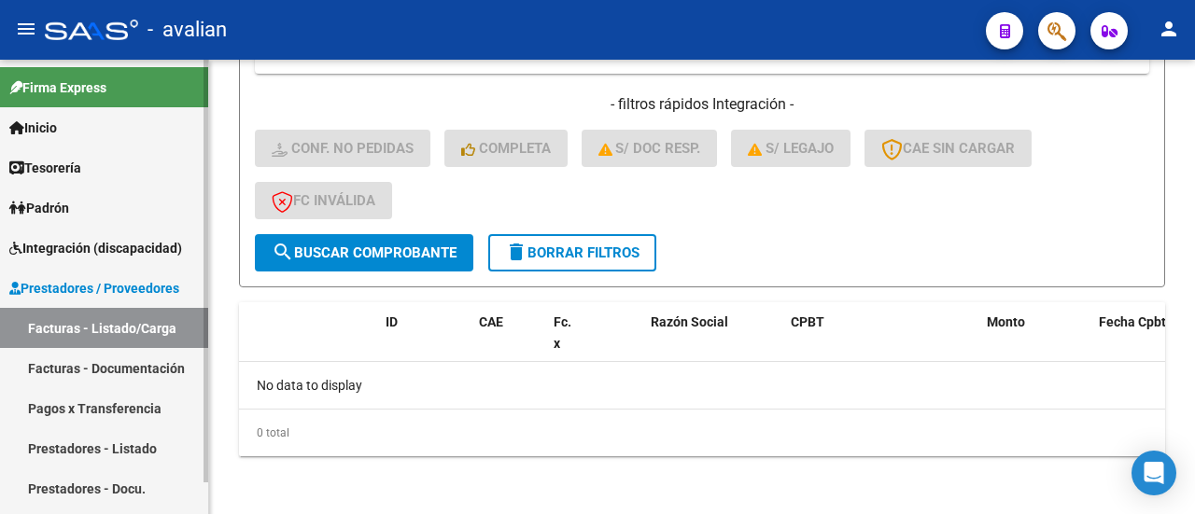
click at [127, 316] on link "Facturas - Listado/Carga" at bounding box center [104, 328] width 208 height 40
click at [578, 242] on button "delete Borrar Filtros" at bounding box center [572, 252] width 168 height 37
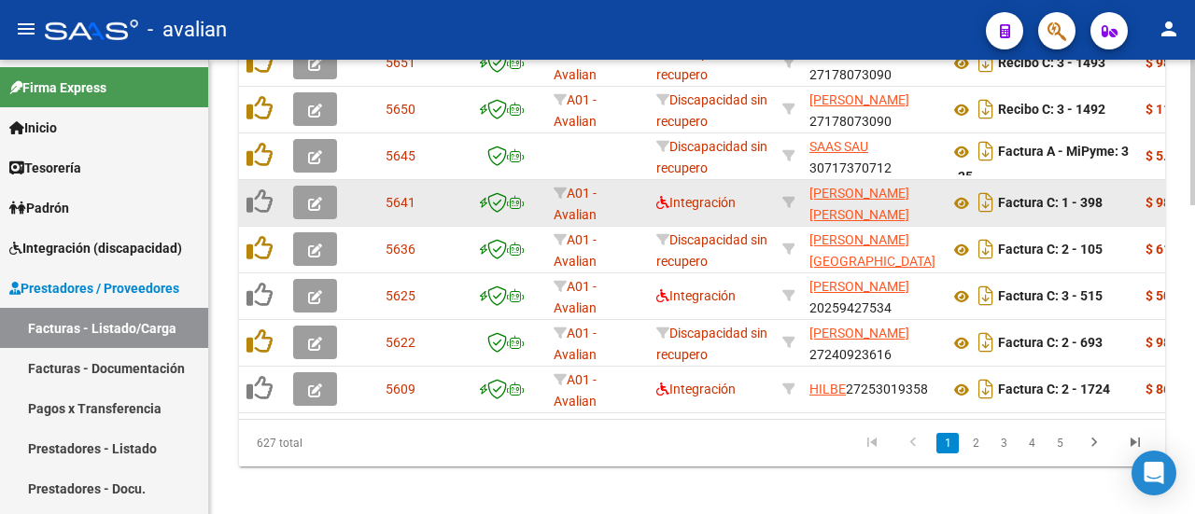
scroll to position [968, 0]
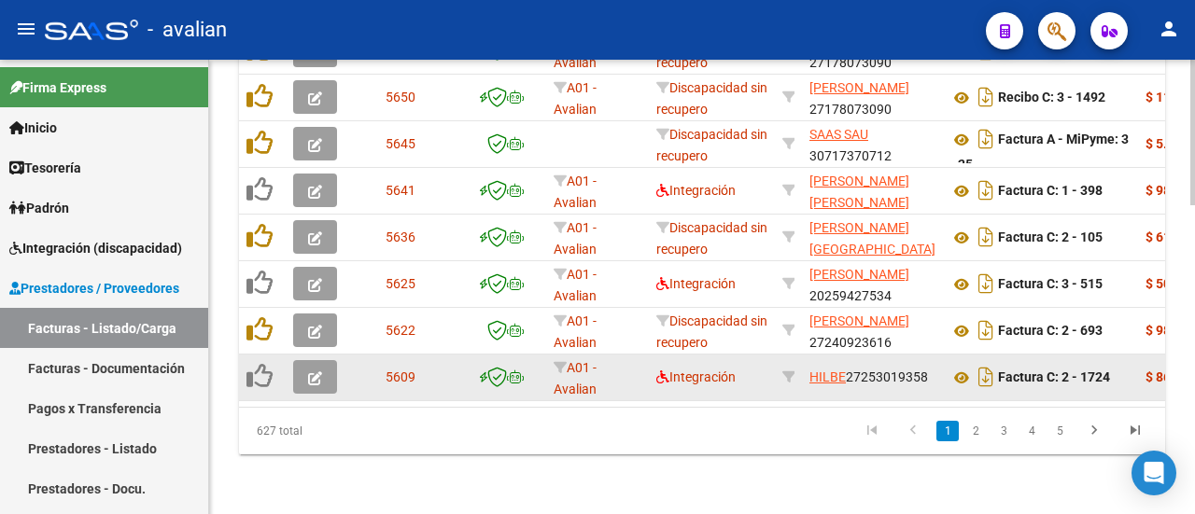
click at [324, 360] on button "button" at bounding box center [315, 377] width 44 height 34
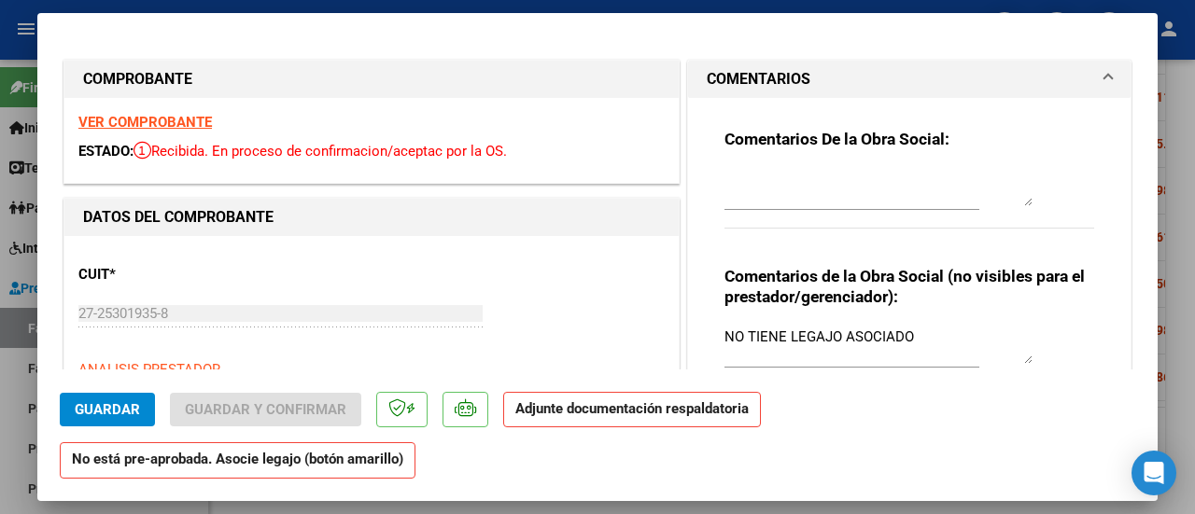
type input "$ 0,00"
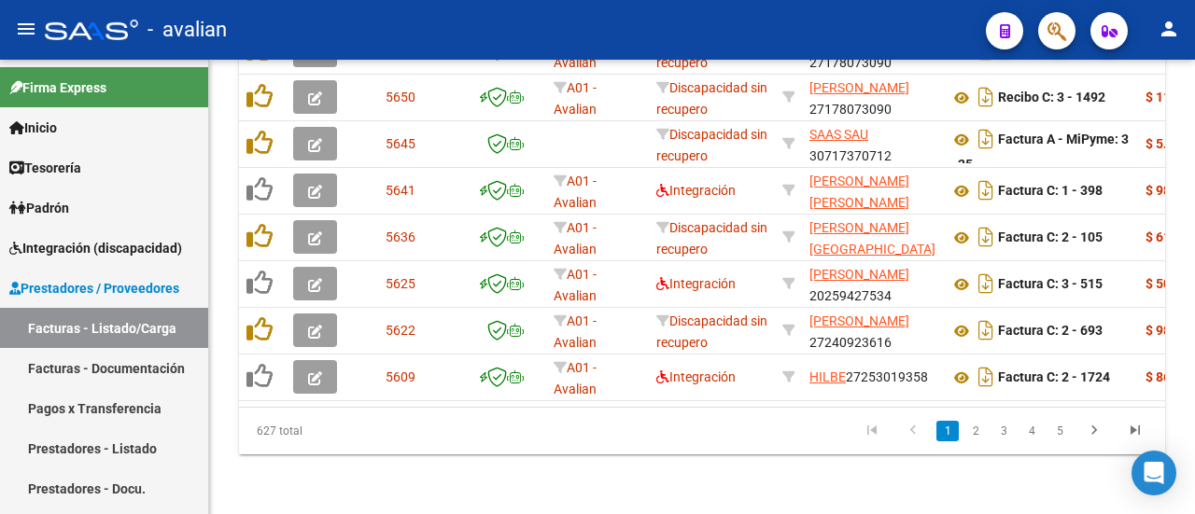
click at [1169, 29] on mat-icon "person" at bounding box center [1169, 29] width 22 height 22
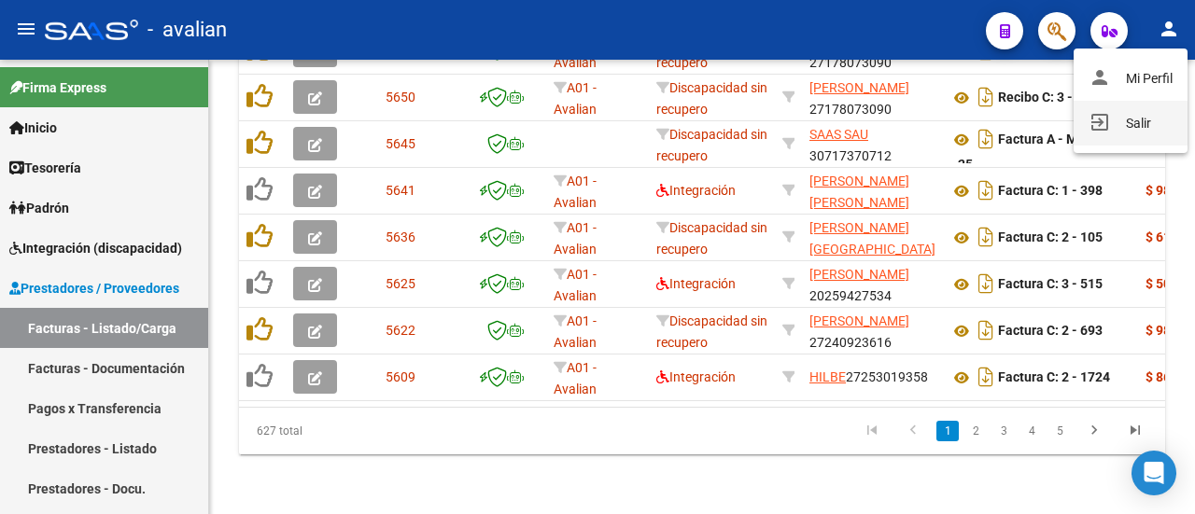
click at [1118, 128] on button "exit_to_app Salir" at bounding box center [1131, 123] width 114 height 45
